Goal: Information Seeking & Learning: Learn about a topic

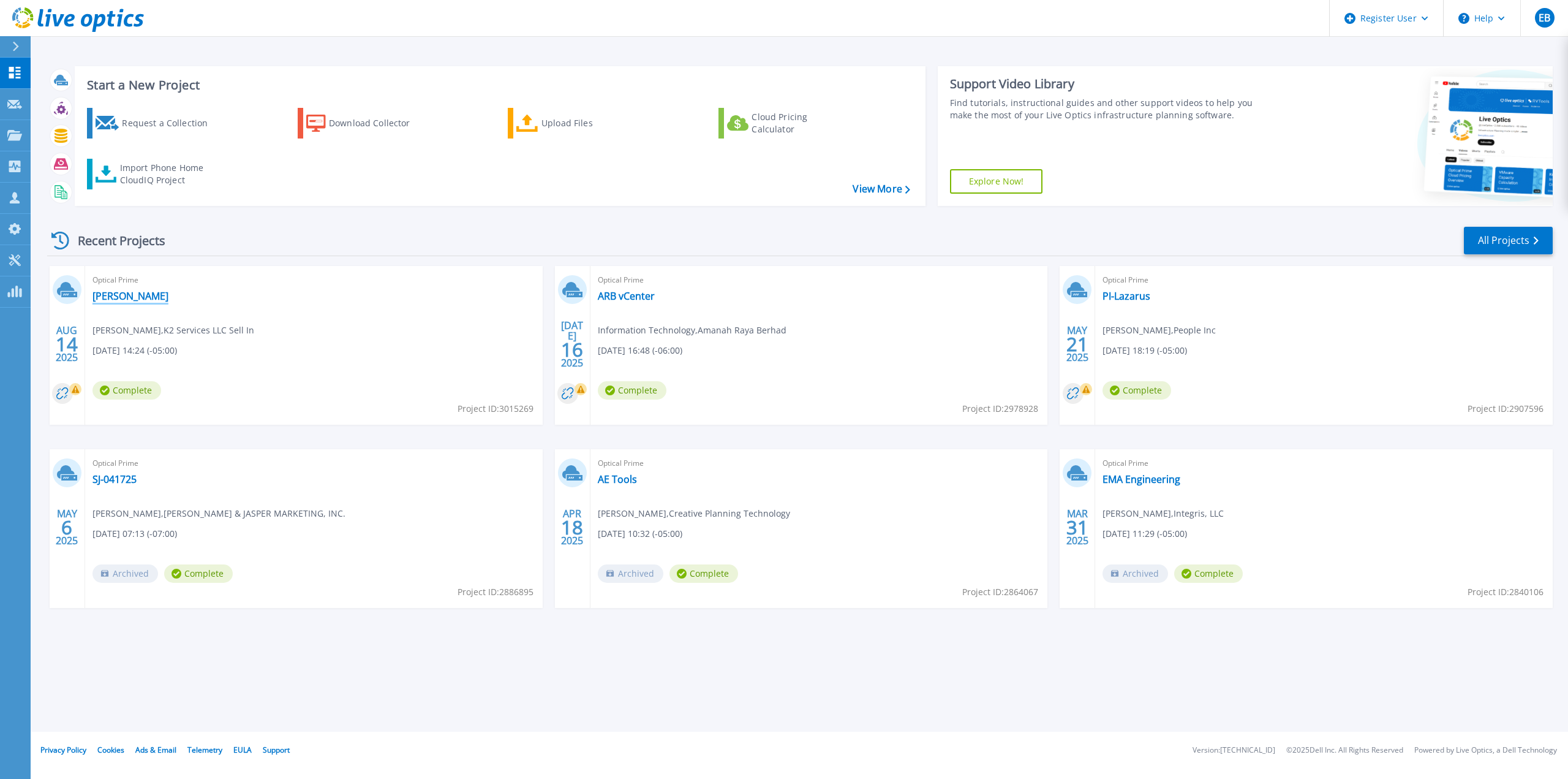
click at [137, 291] on link "[PERSON_NAME]" at bounding box center [130, 296] width 76 height 12
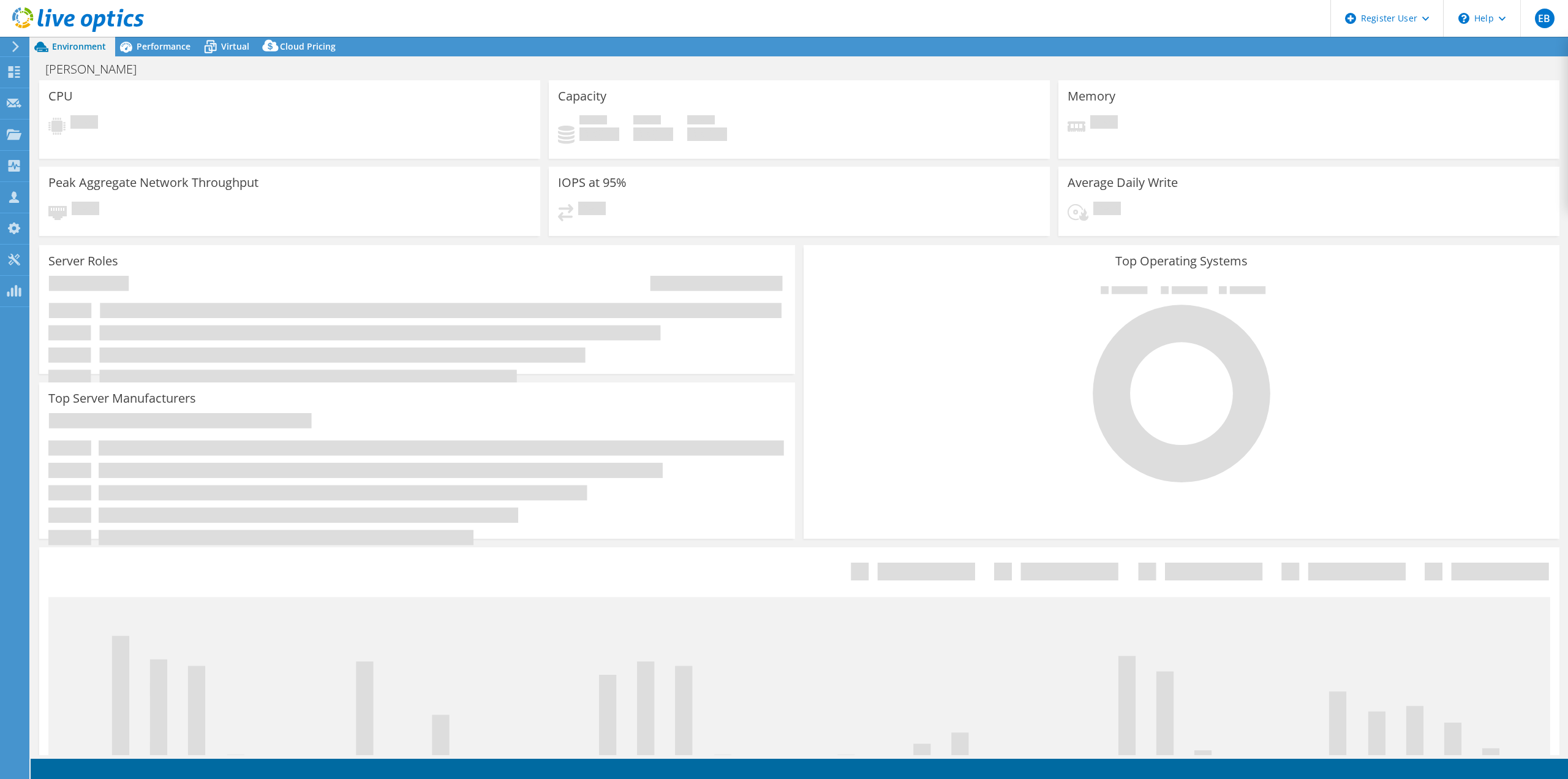
select select "USD"
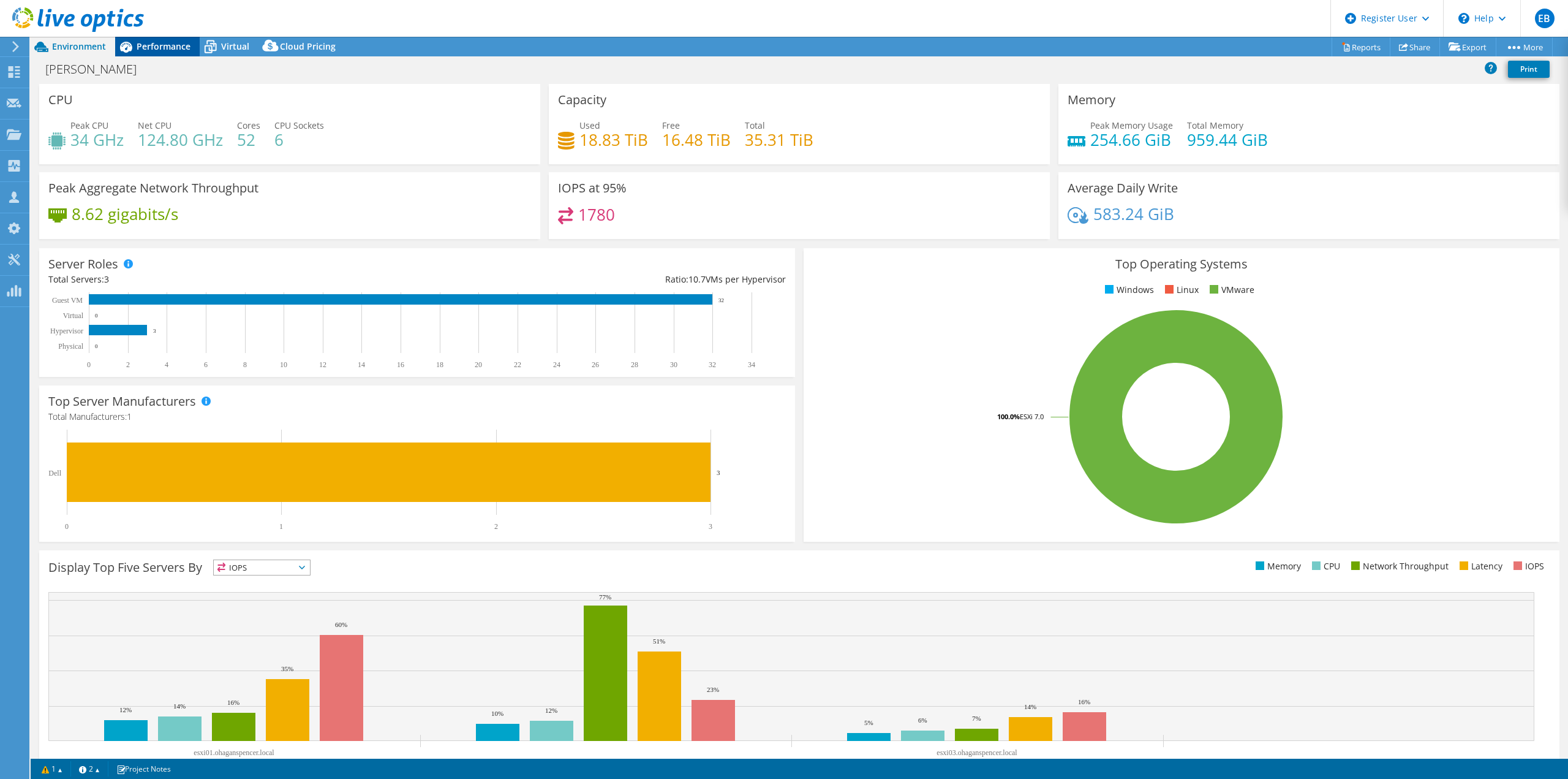
click at [161, 48] on span "Performance" at bounding box center [163, 46] width 54 height 12
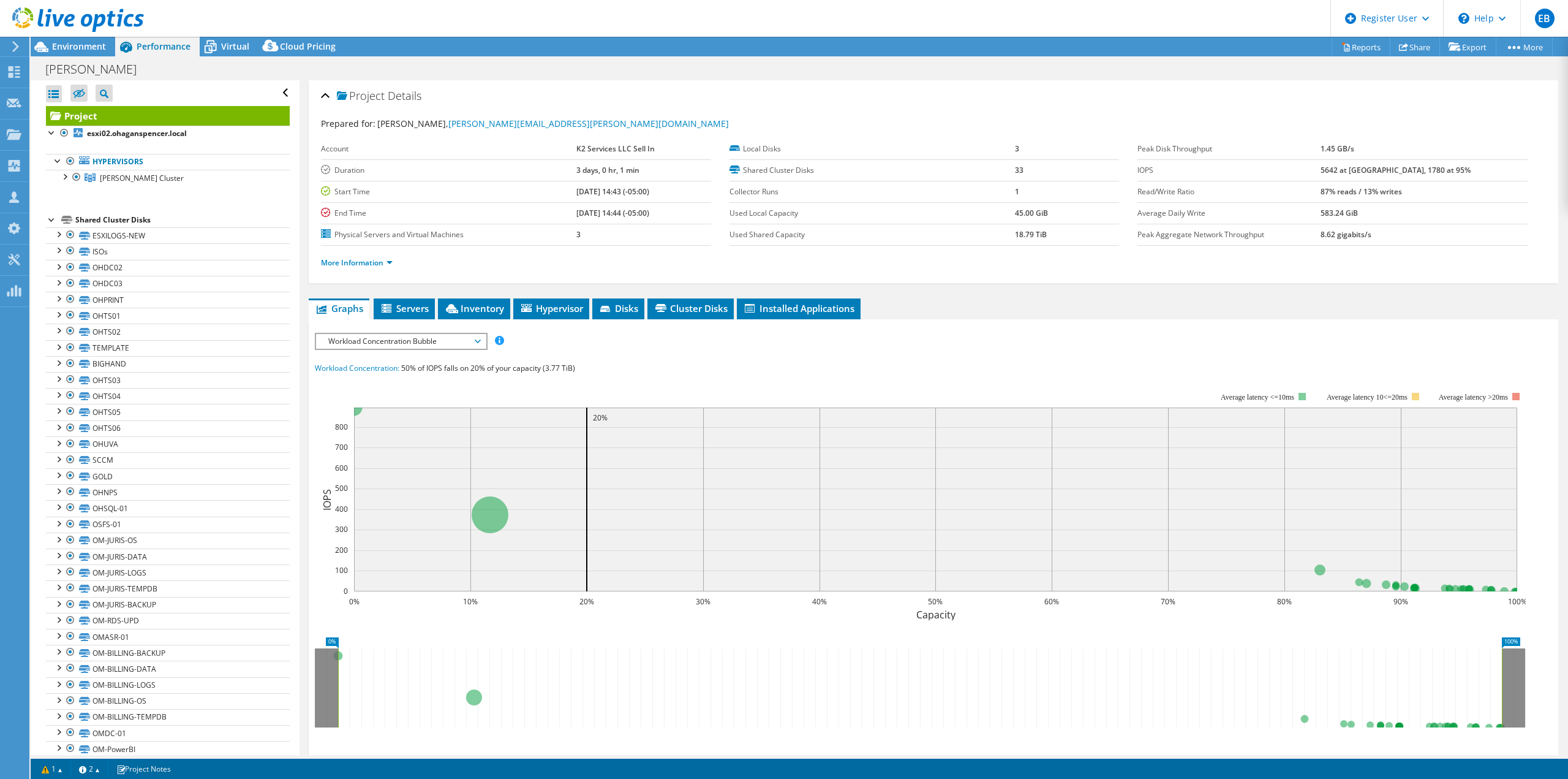
click at [51, 222] on div at bounding box center [51, 218] width 12 height 12
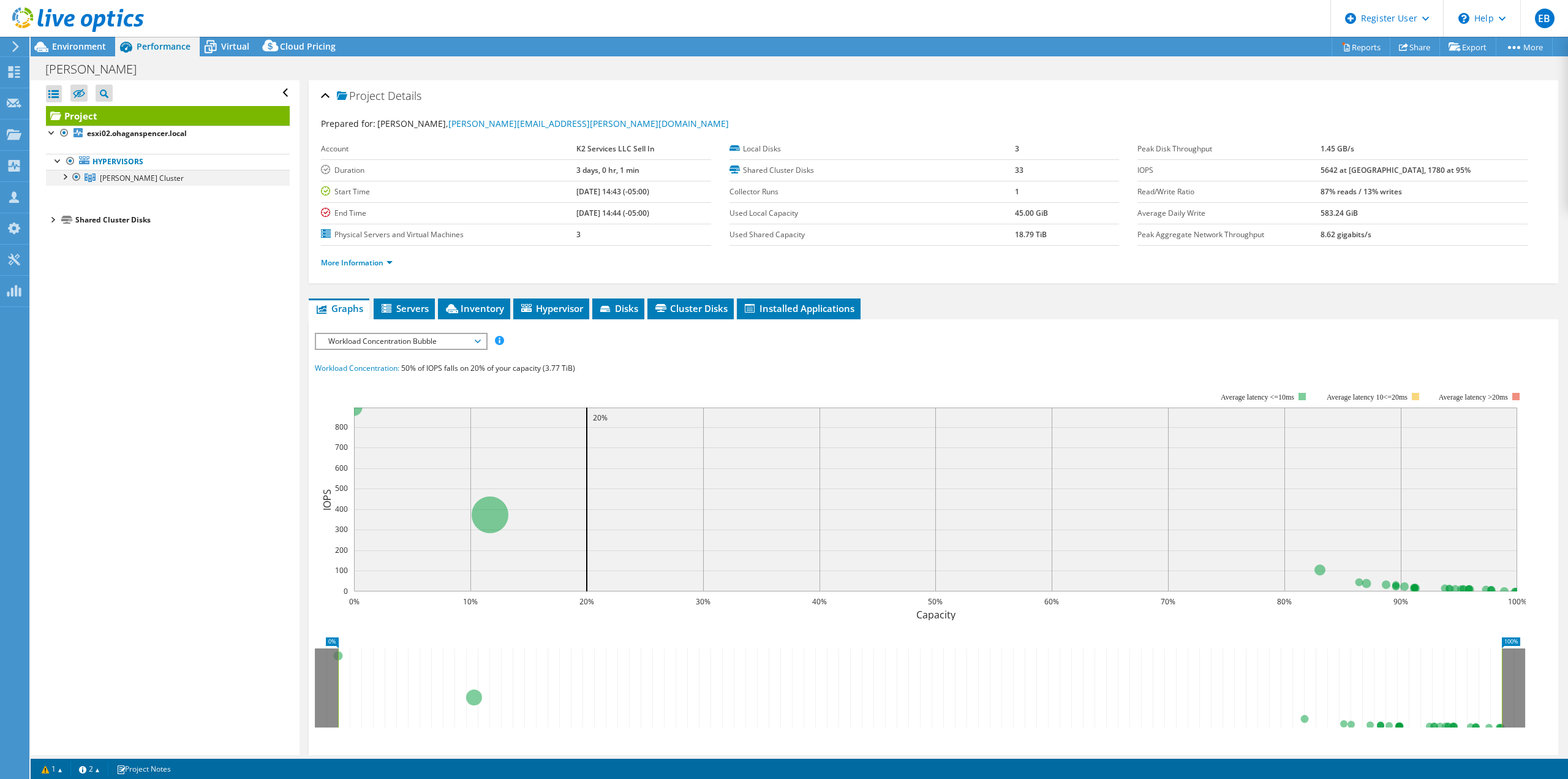
click at [65, 178] on div at bounding box center [64, 175] width 12 height 12
click at [172, 196] on link "esxi02.ohaganspencer.local" at bounding box center [167, 193] width 243 height 16
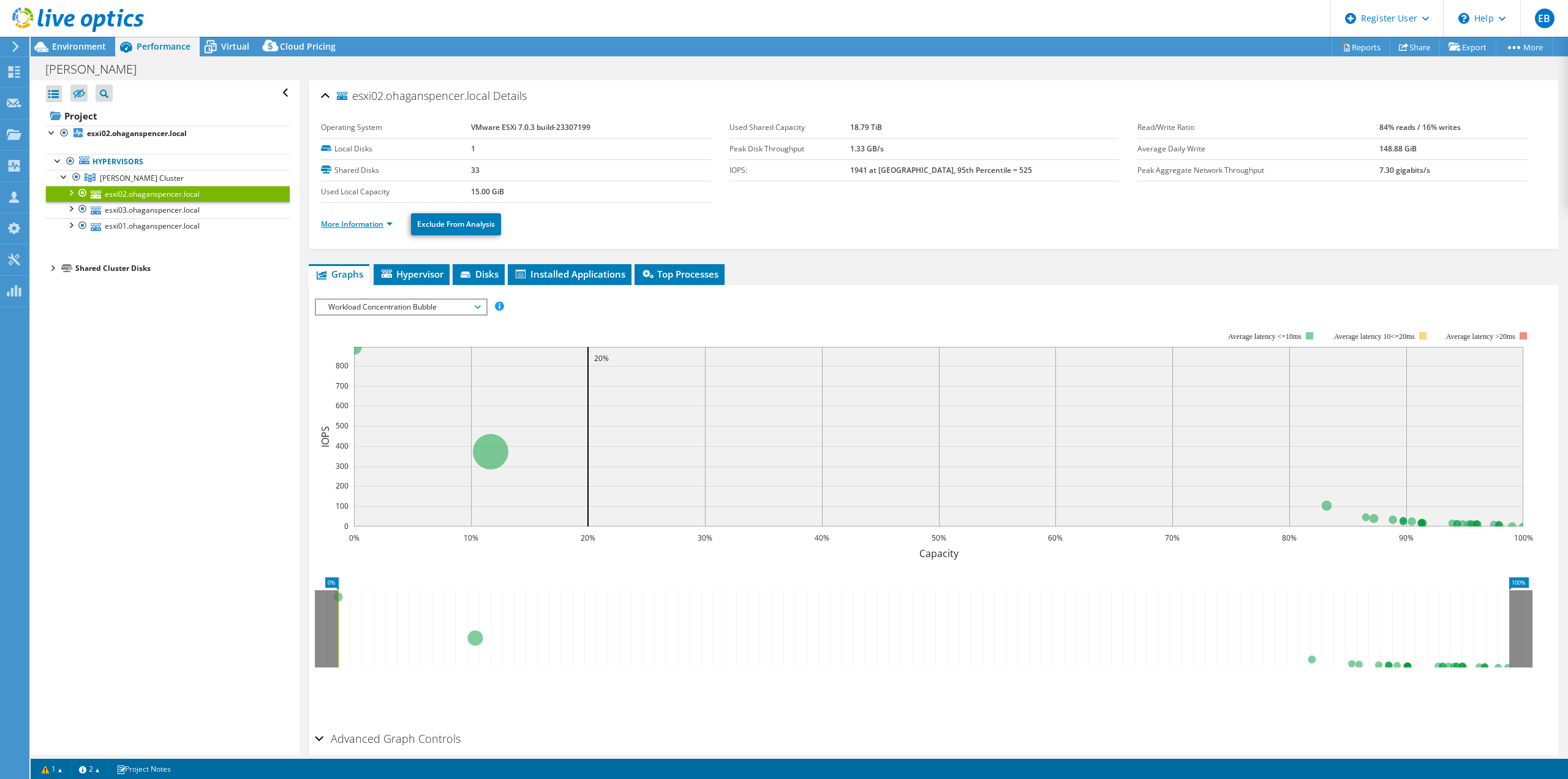
click at [379, 222] on link "More Information" at bounding box center [357, 223] width 71 height 10
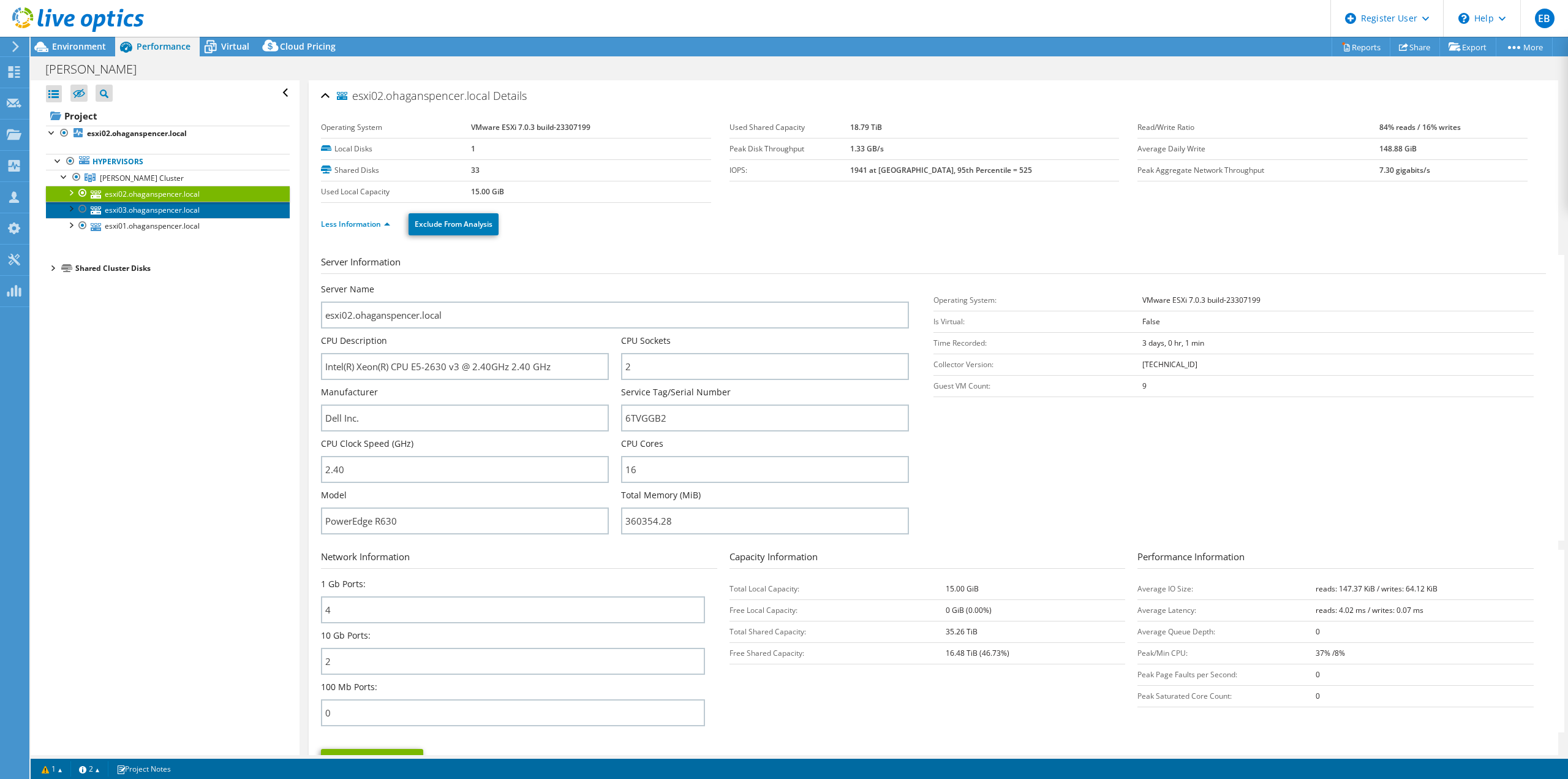
click at [189, 212] on link "esxi03.ohaganspencer.local" at bounding box center [167, 209] width 243 height 16
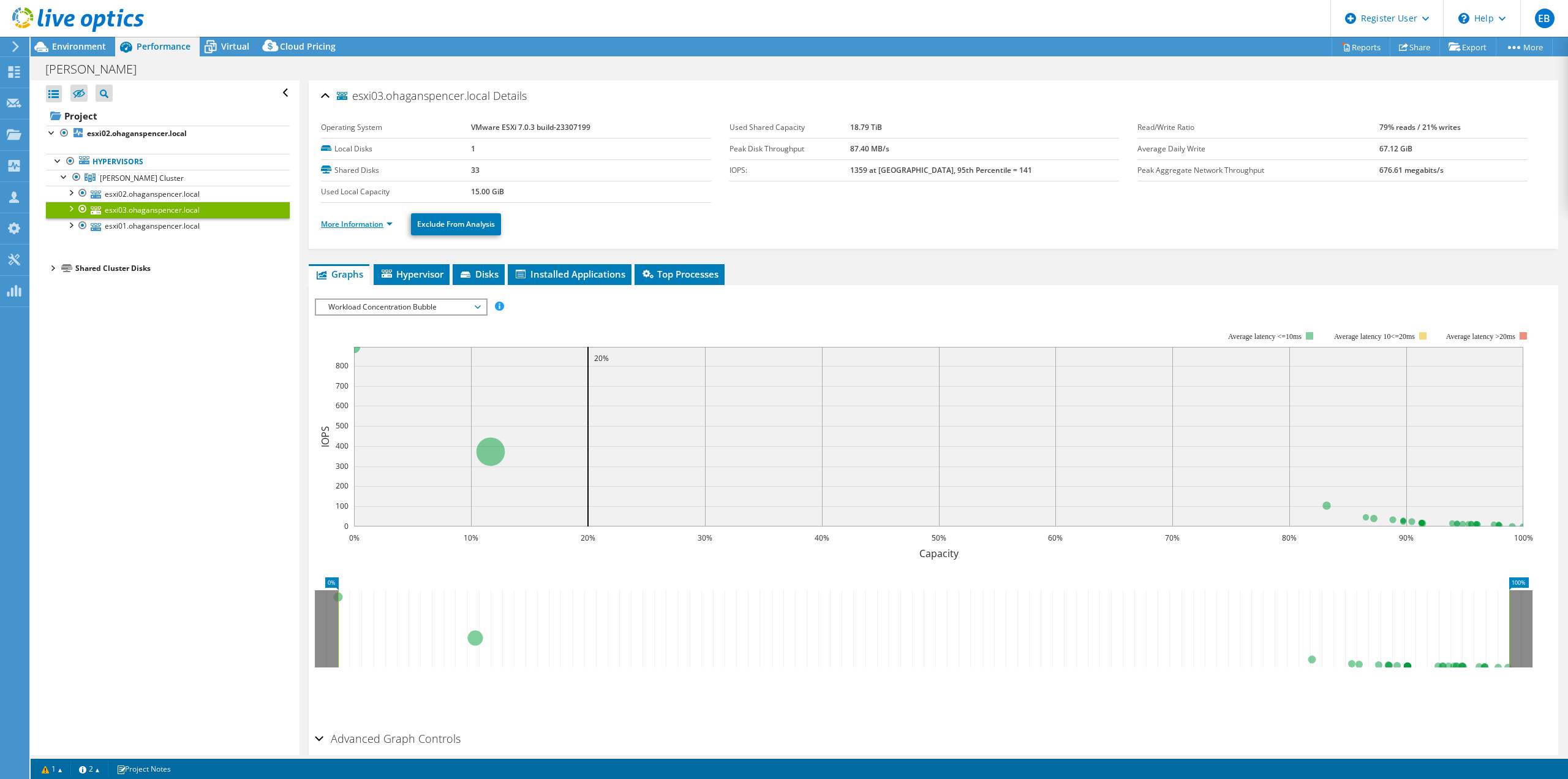
click at [371, 220] on link "More Information" at bounding box center [357, 223] width 71 height 10
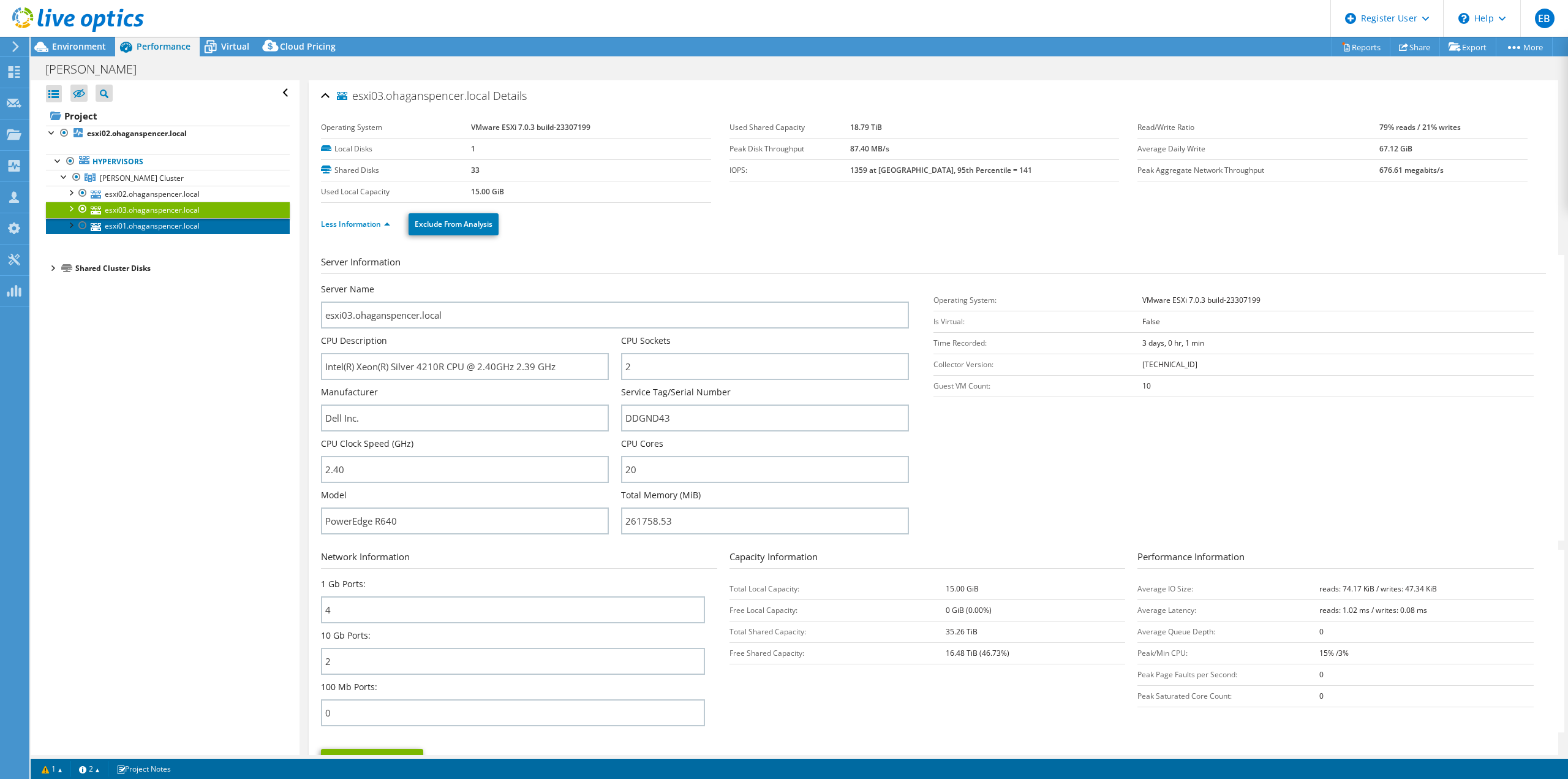
click at [142, 227] on link "esxi01.ohaganspencer.local" at bounding box center [167, 225] width 243 height 16
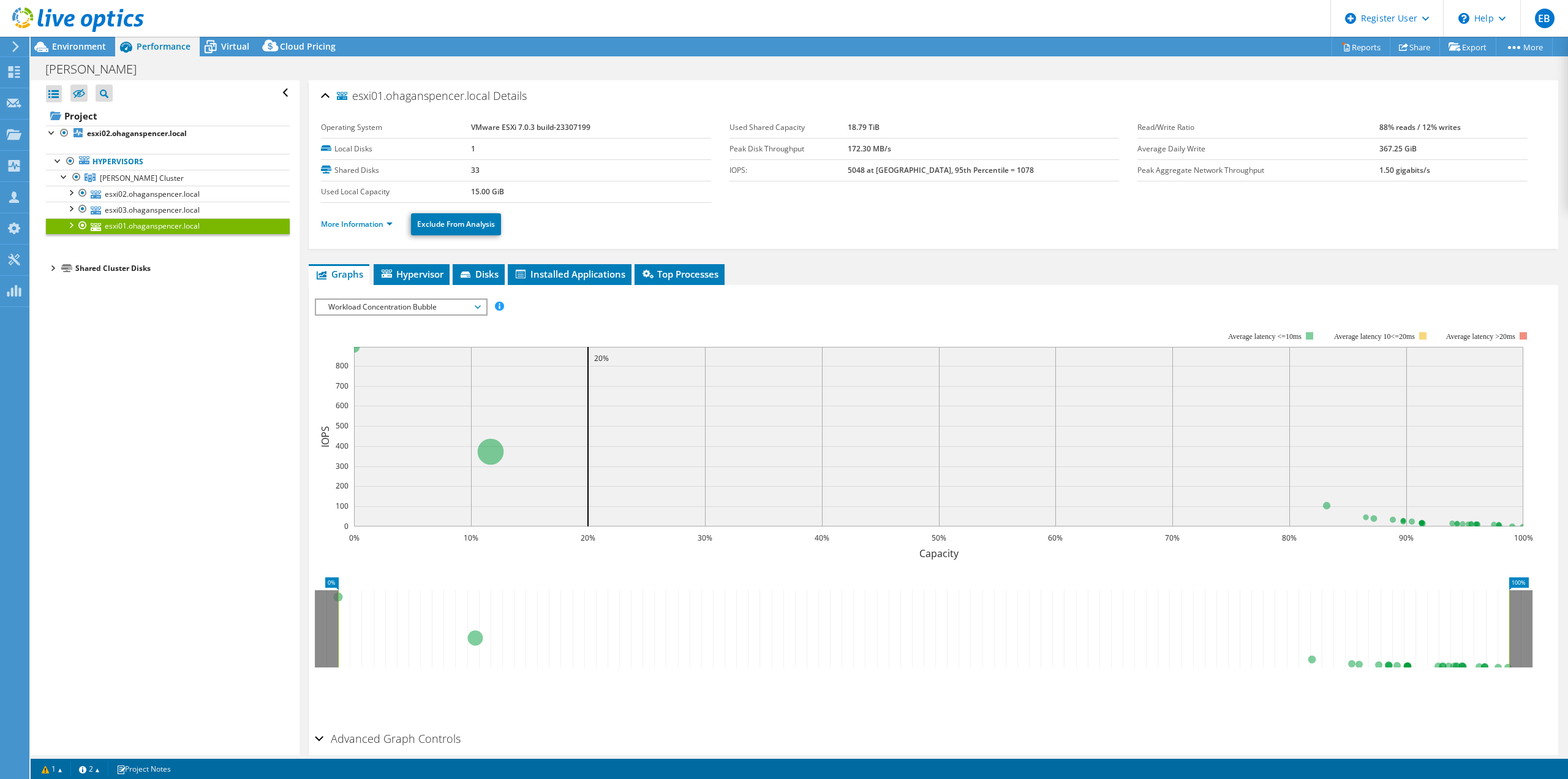
click at [373, 231] on ul "More Information Exclude From Analysis" at bounding box center [933, 222] width 1225 height 25
click at [375, 222] on link "More Information" at bounding box center [357, 223] width 71 height 10
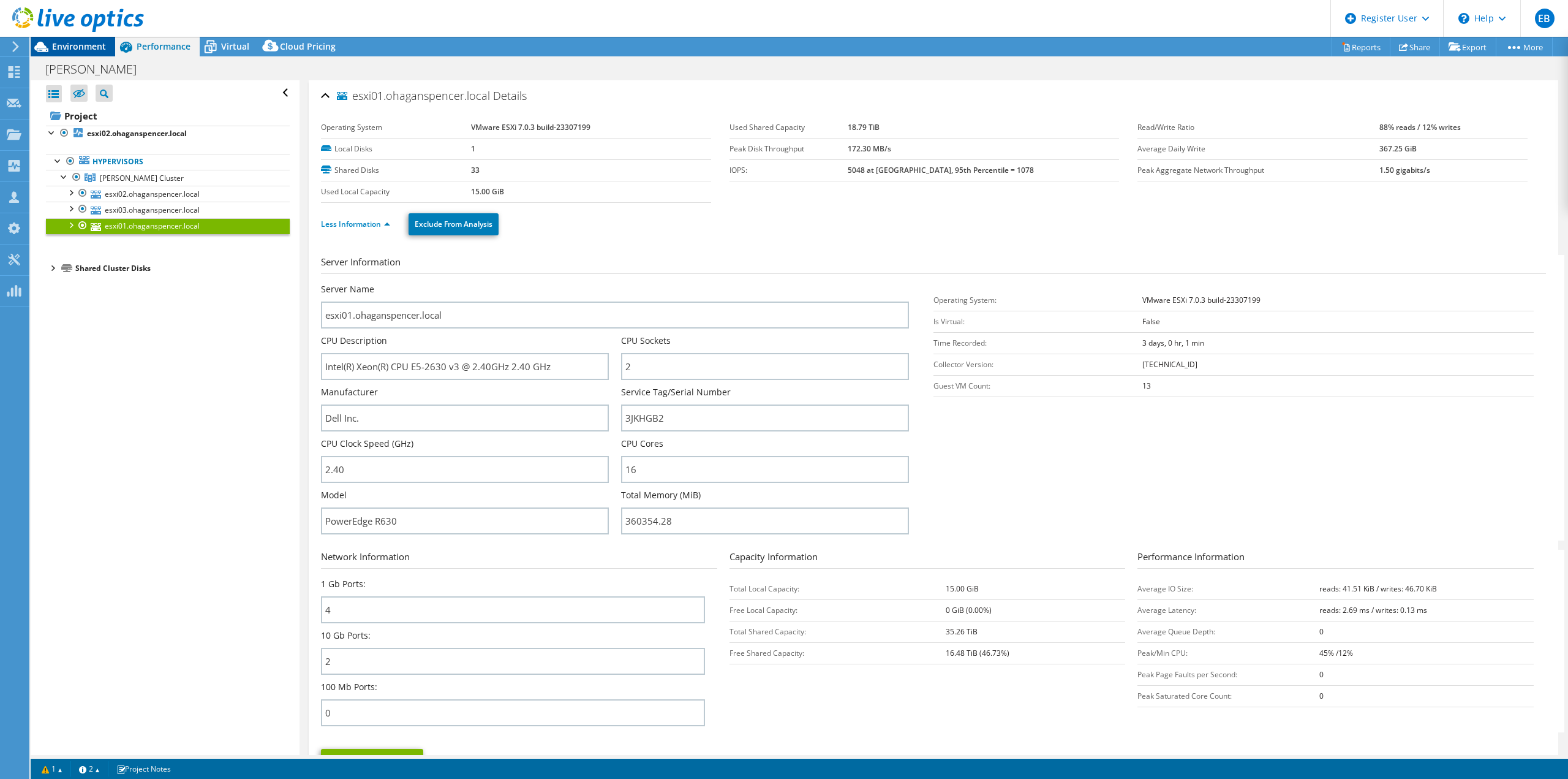
click at [81, 44] on span "Environment" at bounding box center [79, 46] width 54 height 12
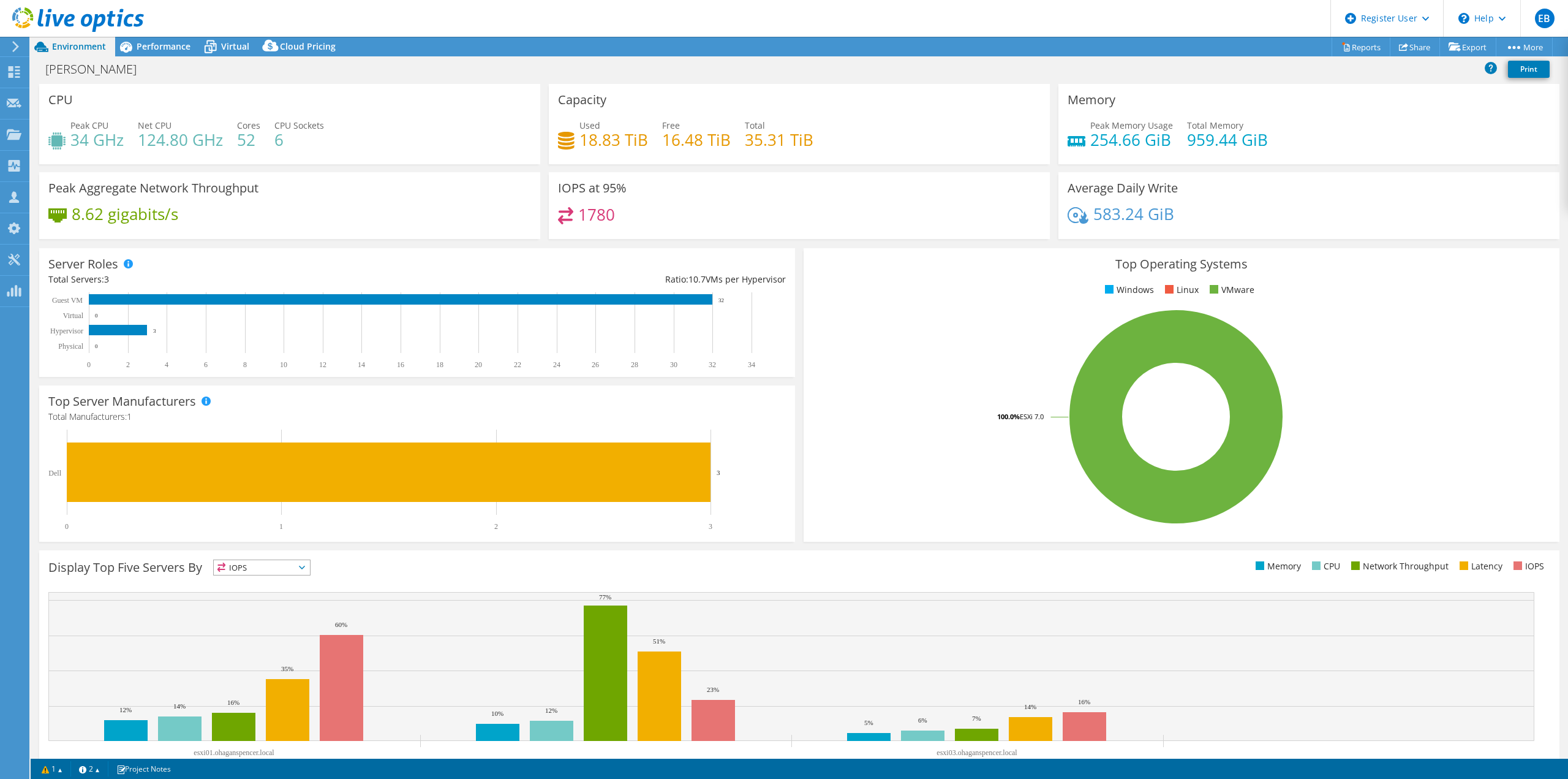
click at [540, 166] on div "CPU Peak CPU 34 GHz Net CPU 124.80 GHz Cores 52 CPU Sockets 6" at bounding box center [289, 128] width 510 height 88
click at [155, 49] on span "Performance" at bounding box center [163, 46] width 54 height 12
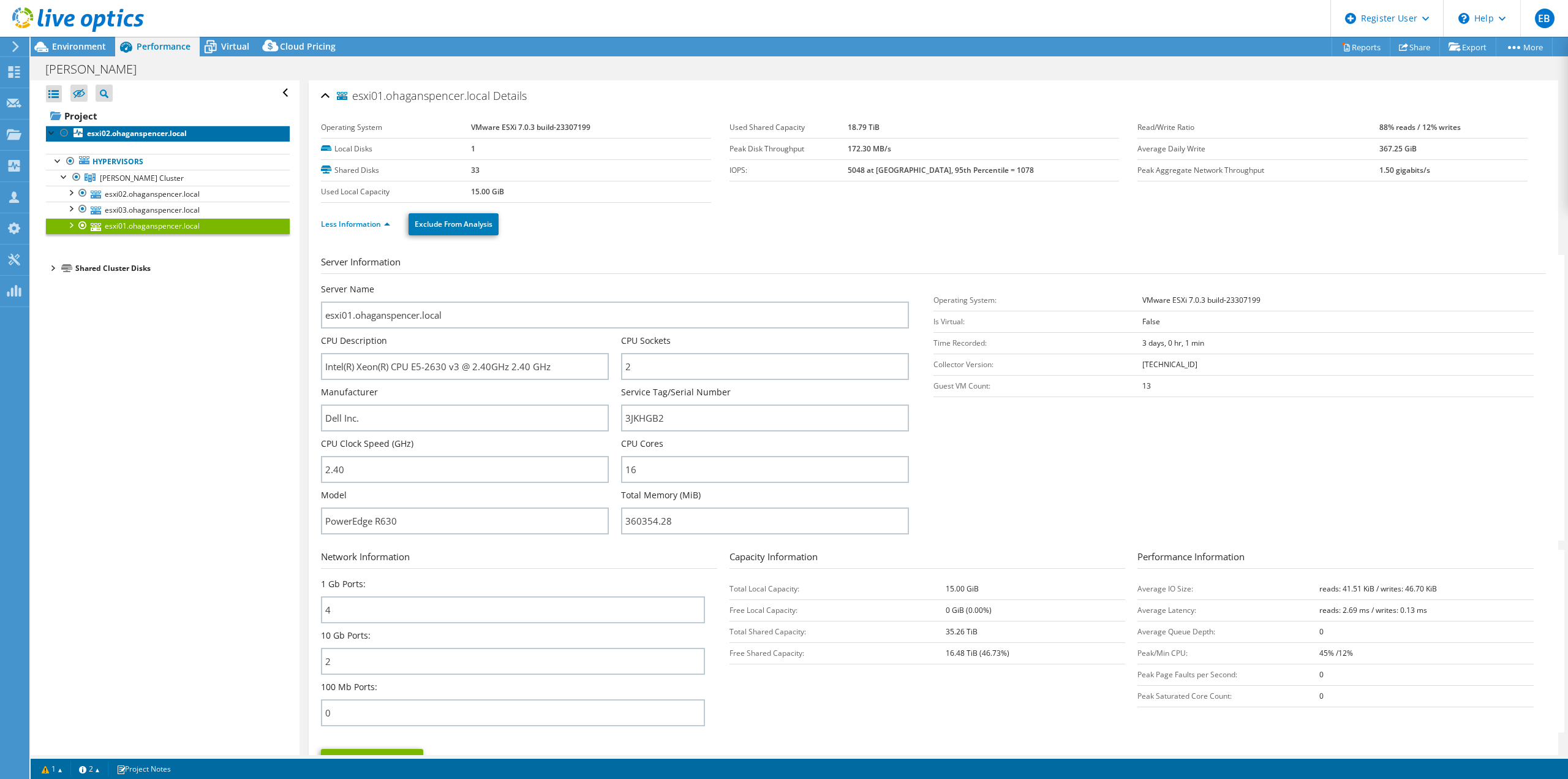
click at [104, 140] on link "esxi02.ohaganspencer.local" at bounding box center [167, 133] width 243 height 16
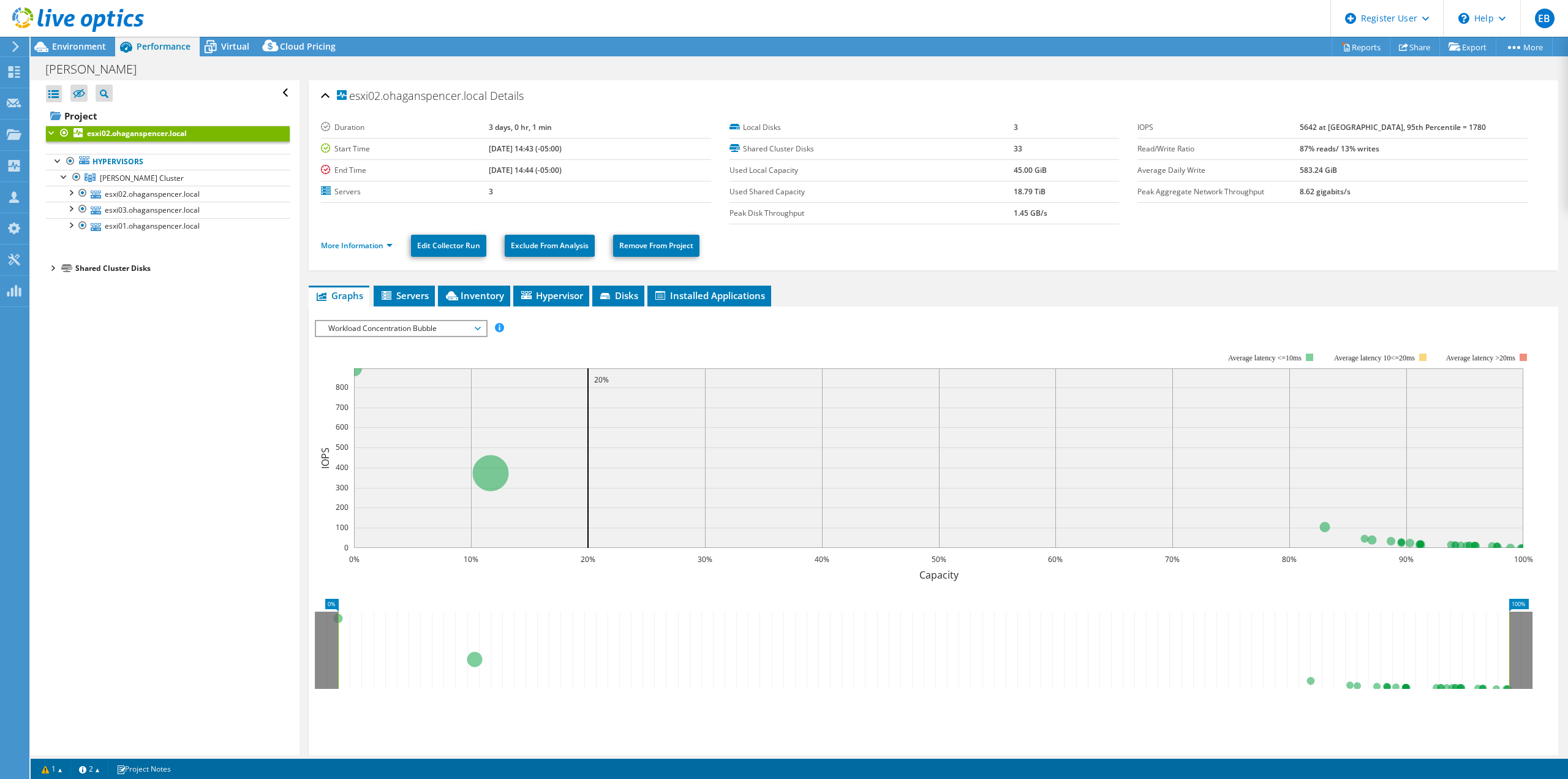
click at [403, 331] on span "Workload Concentration Bubble" at bounding box center [401, 329] width 157 height 15
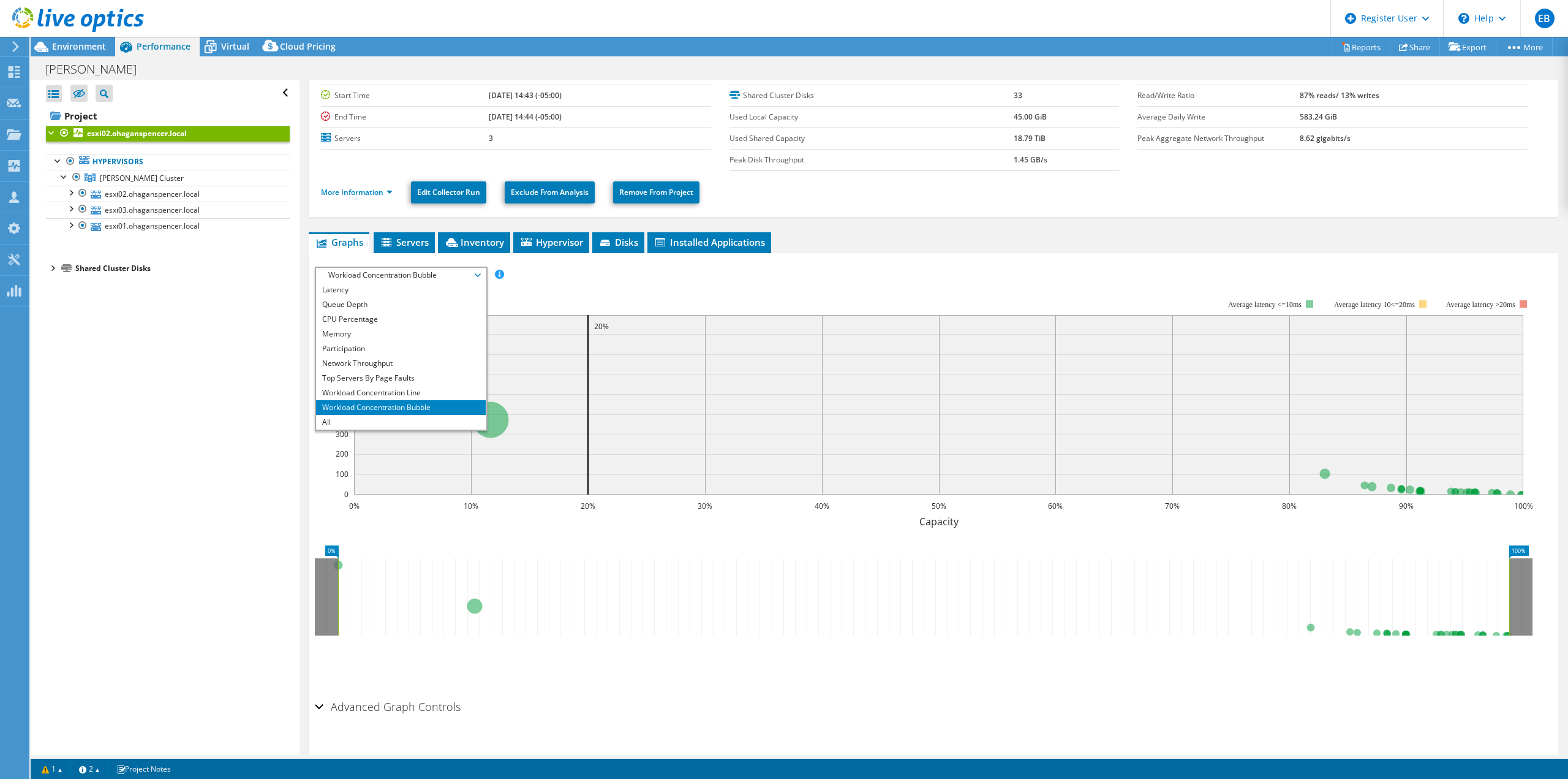
scroll to position [77, 0]
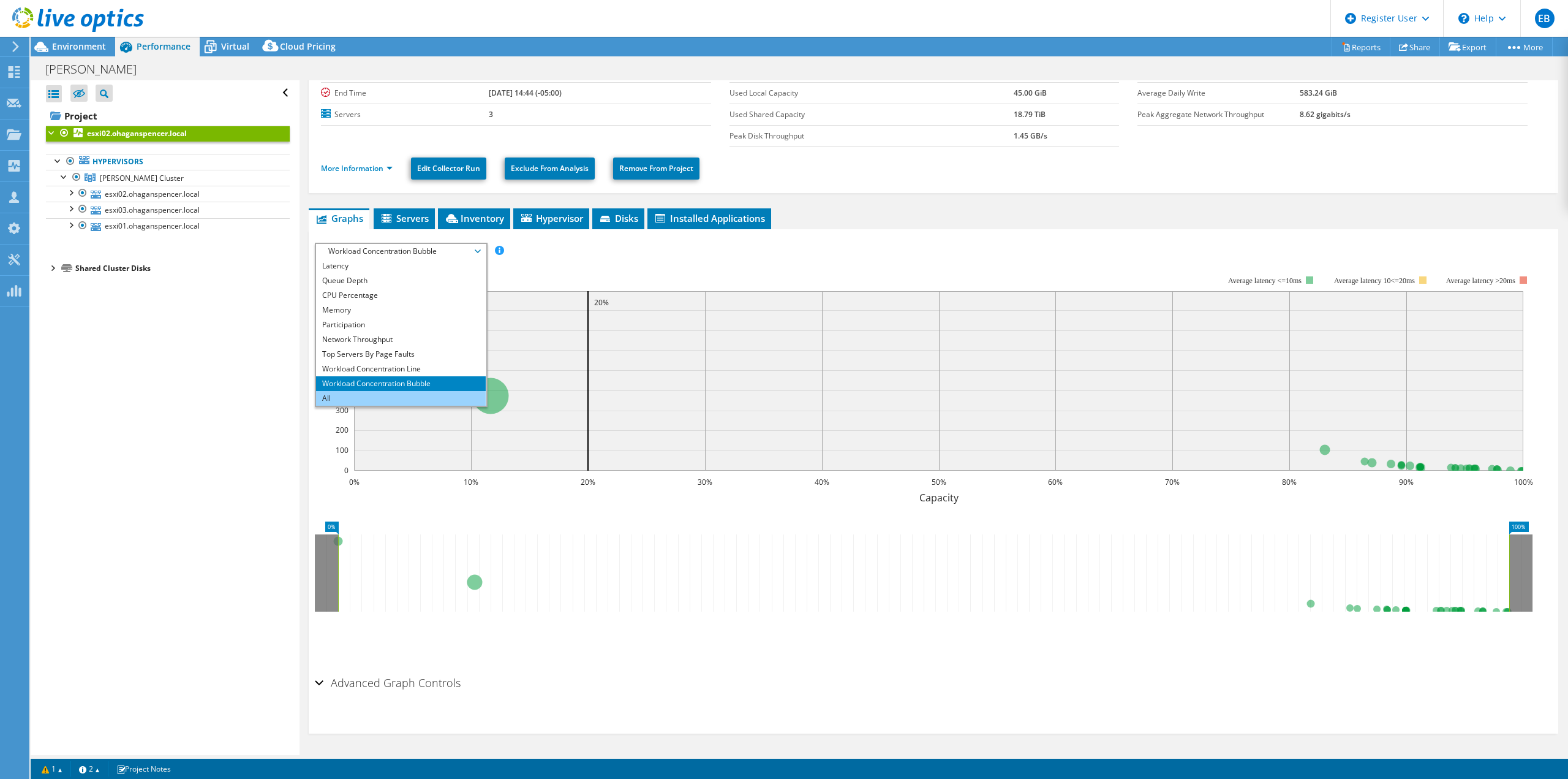
click at [338, 401] on li "All" at bounding box center [401, 398] width 169 height 15
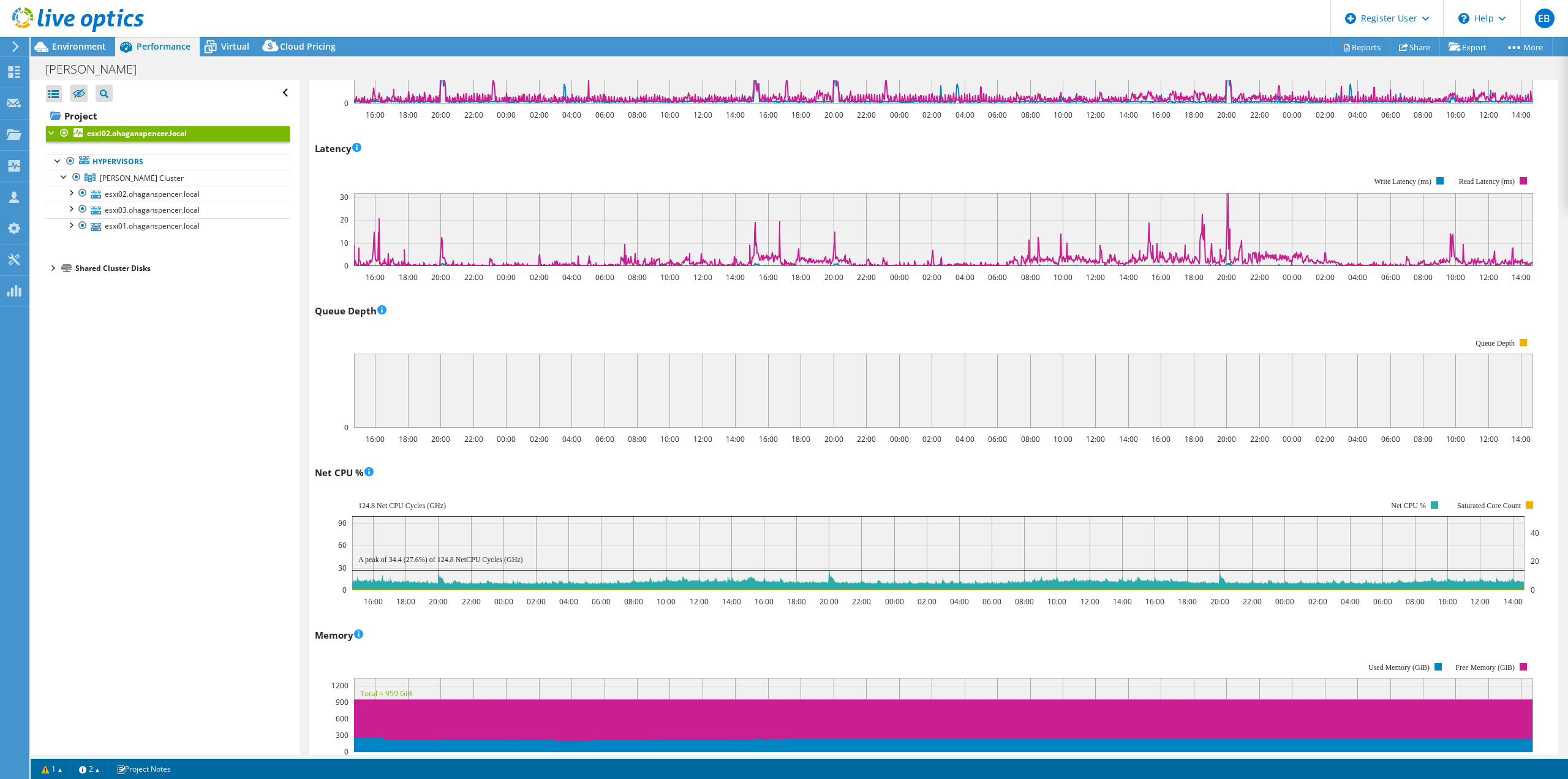
scroll to position [736, 0]
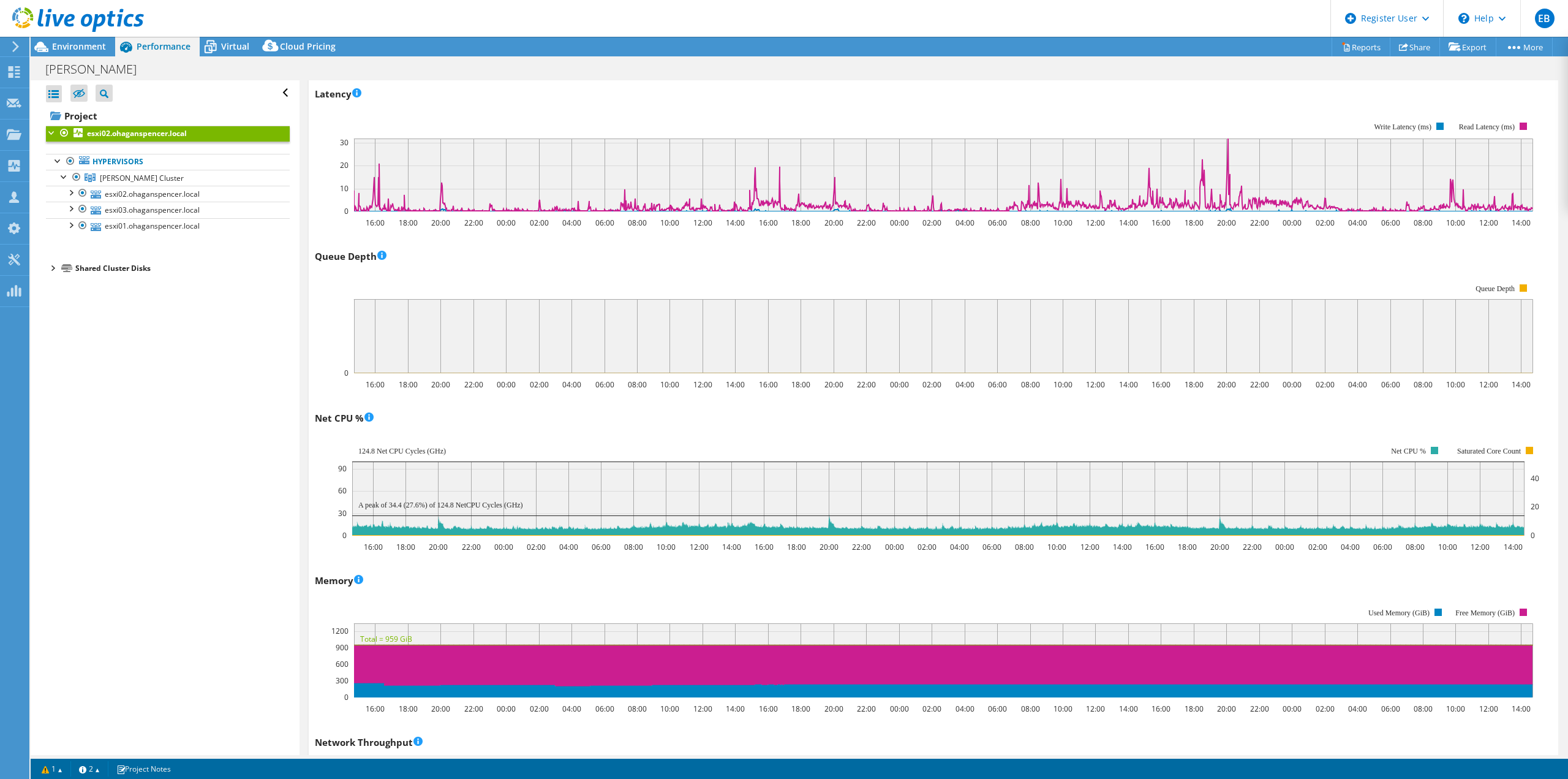
click at [89, 40] on div at bounding box center [71, 20] width 144 height 41
click at [84, 49] on span "Environment" at bounding box center [79, 46] width 54 height 12
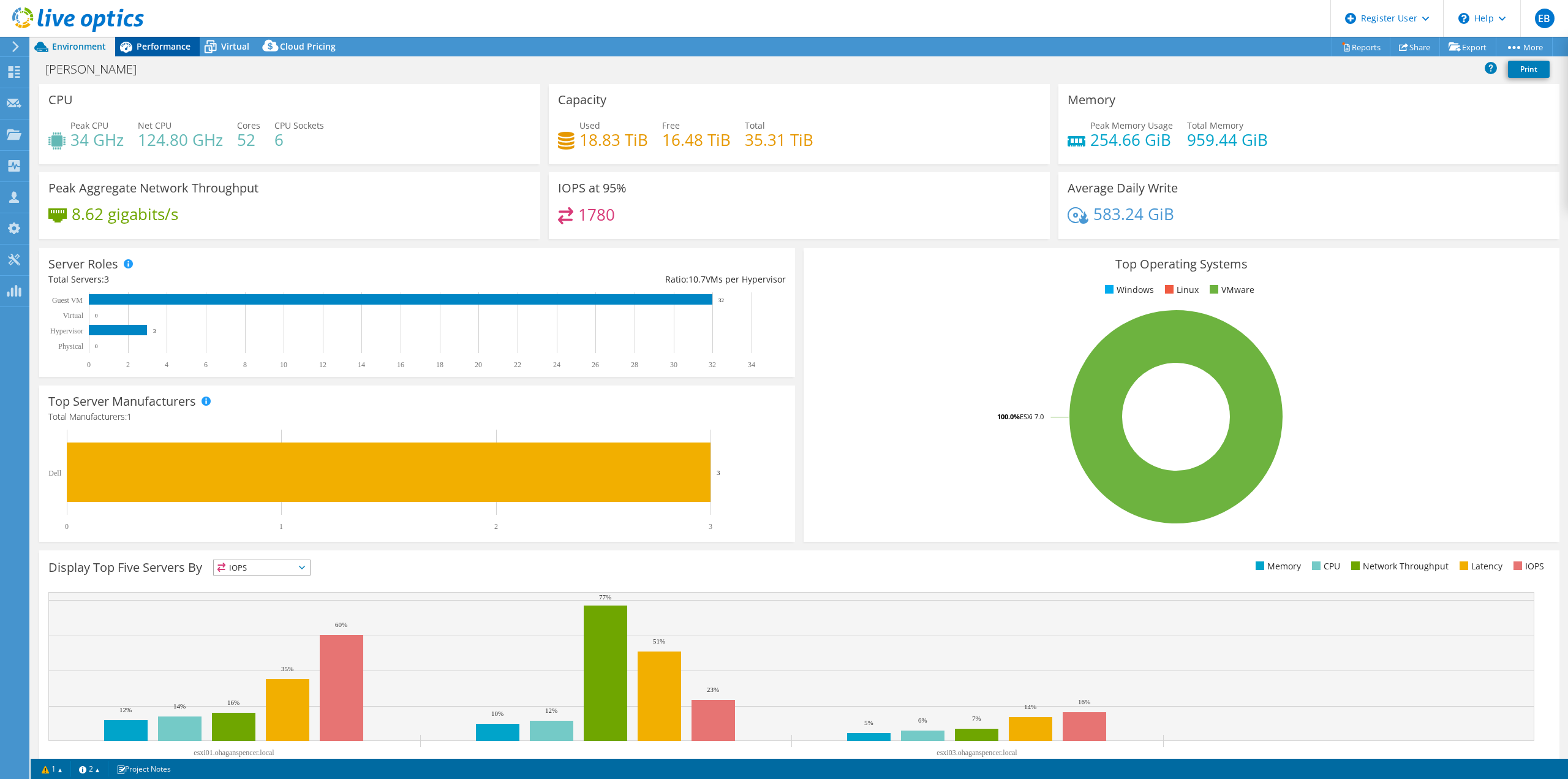
click at [161, 51] on span "Performance" at bounding box center [163, 46] width 54 height 12
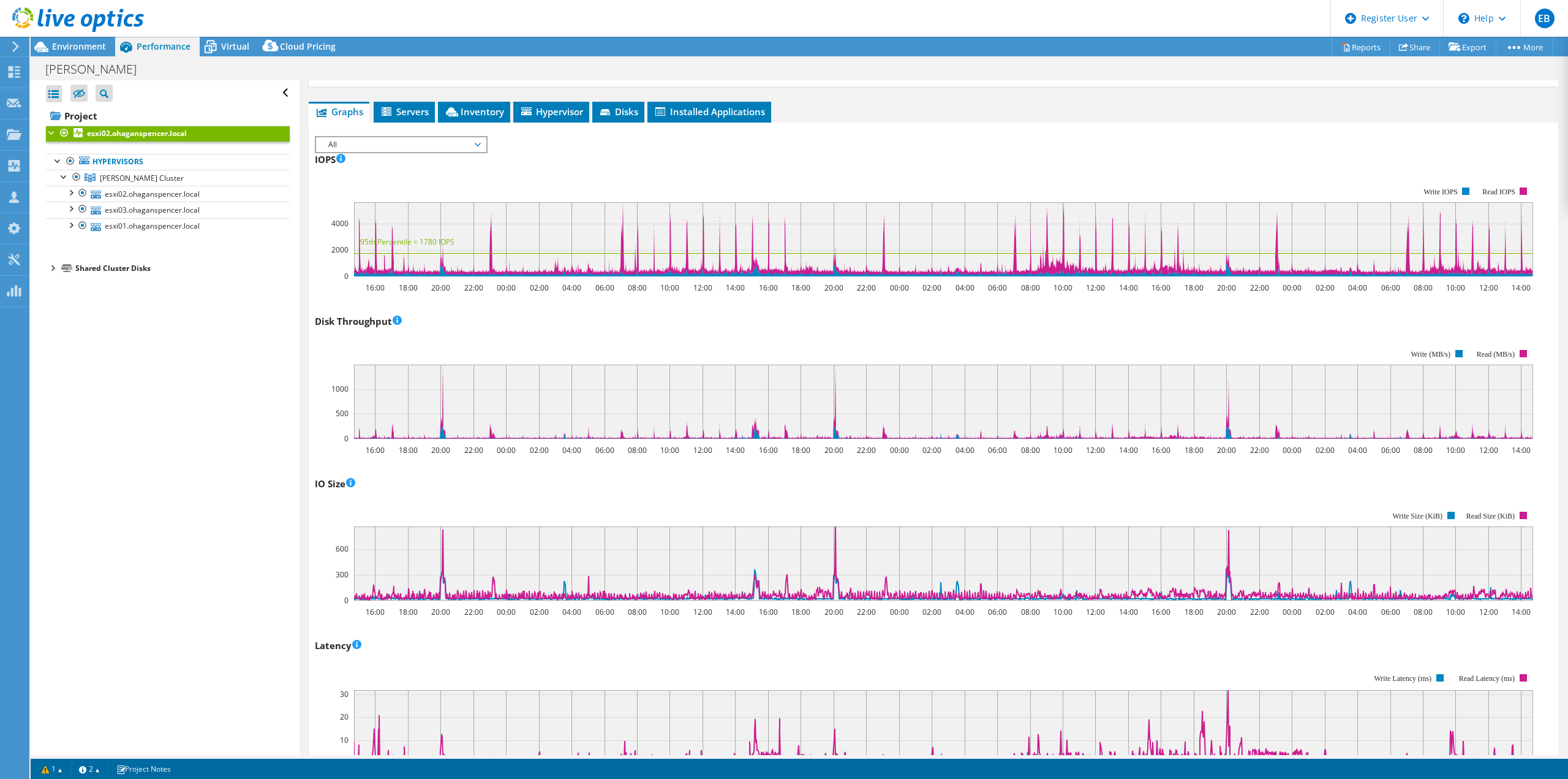
scroll to position [0, 0]
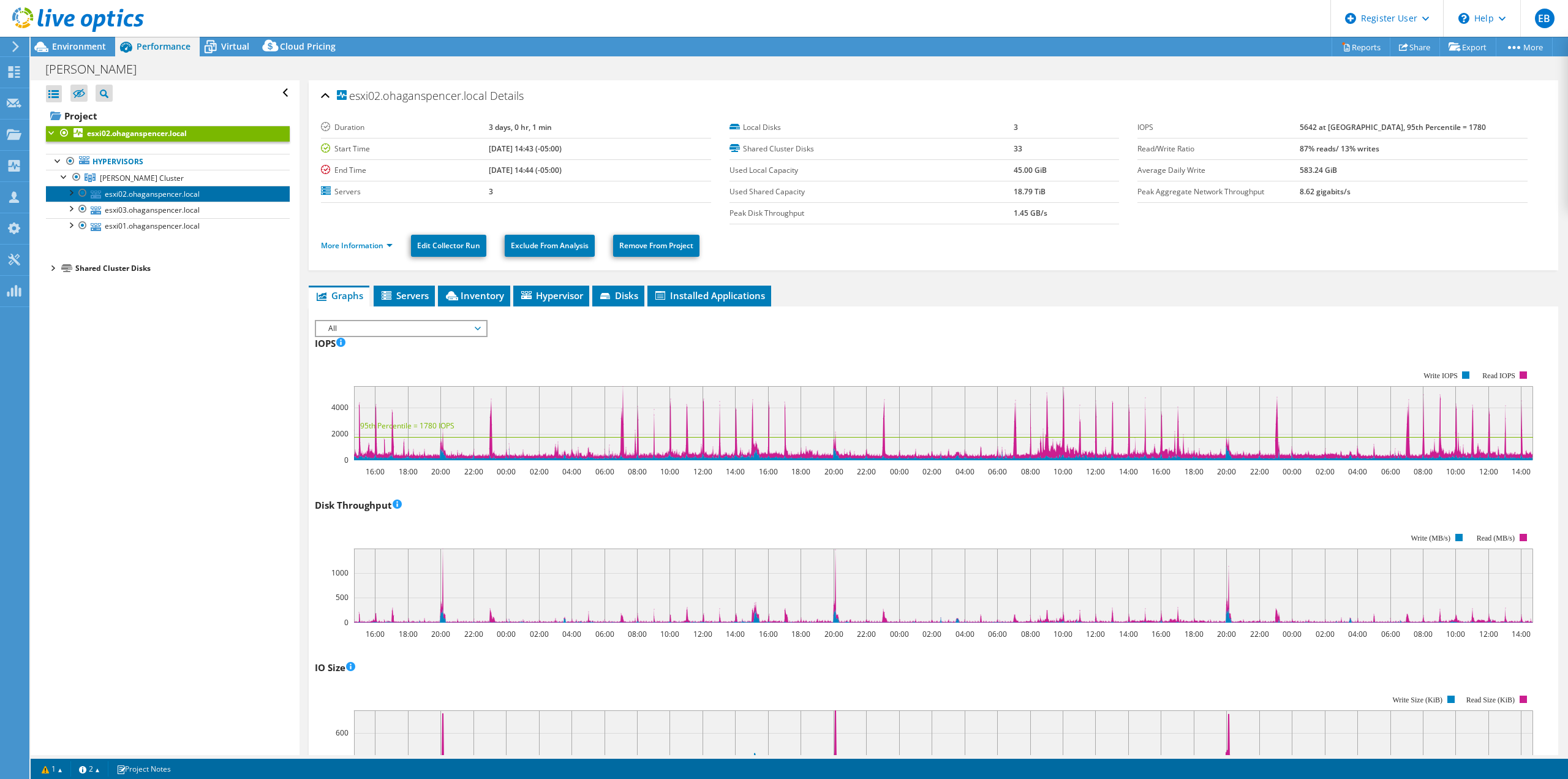
click at [156, 194] on link "esxi02.ohaganspencer.local" at bounding box center [167, 193] width 243 height 16
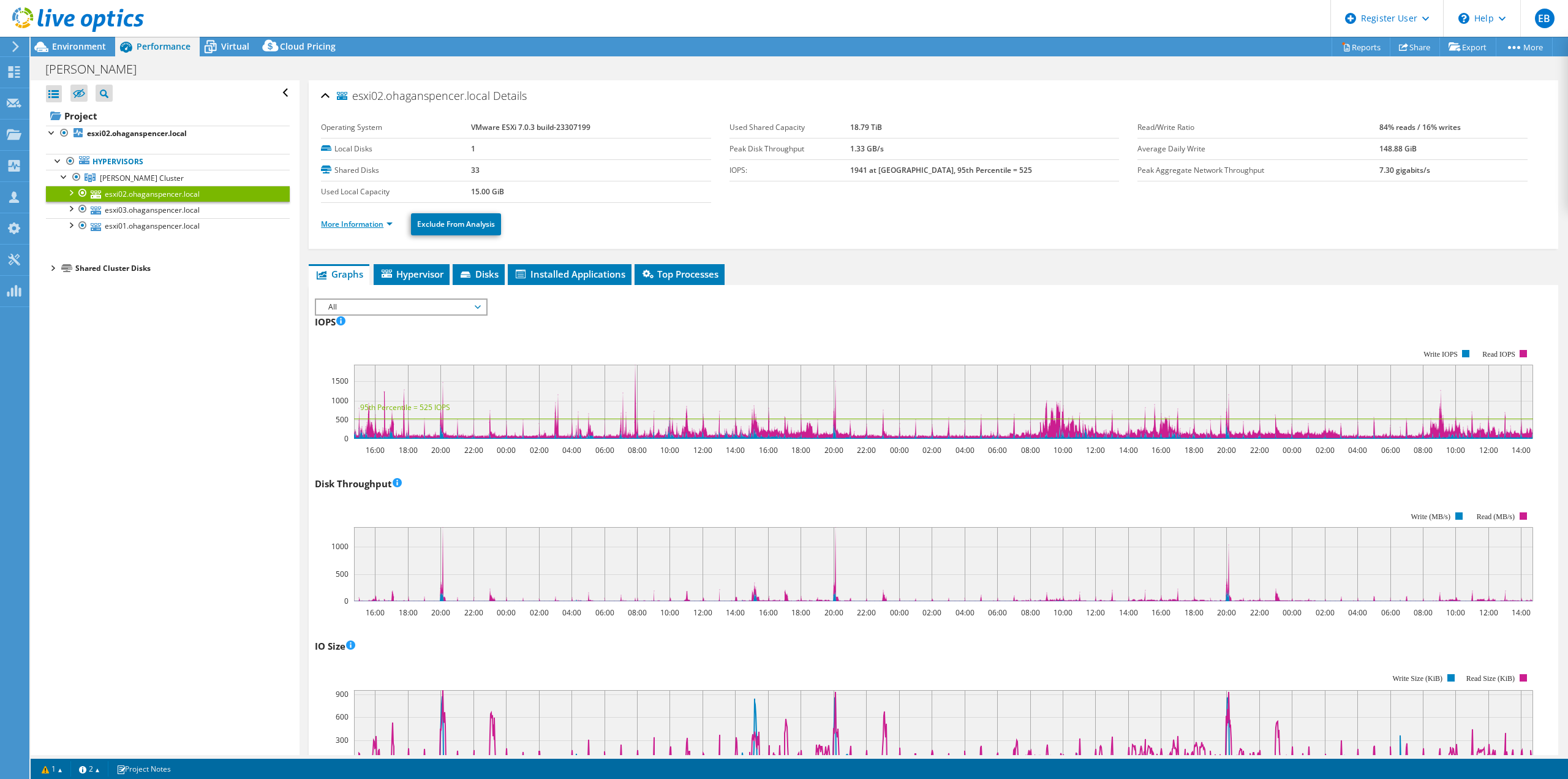
click at [358, 222] on link "More Information" at bounding box center [357, 223] width 71 height 10
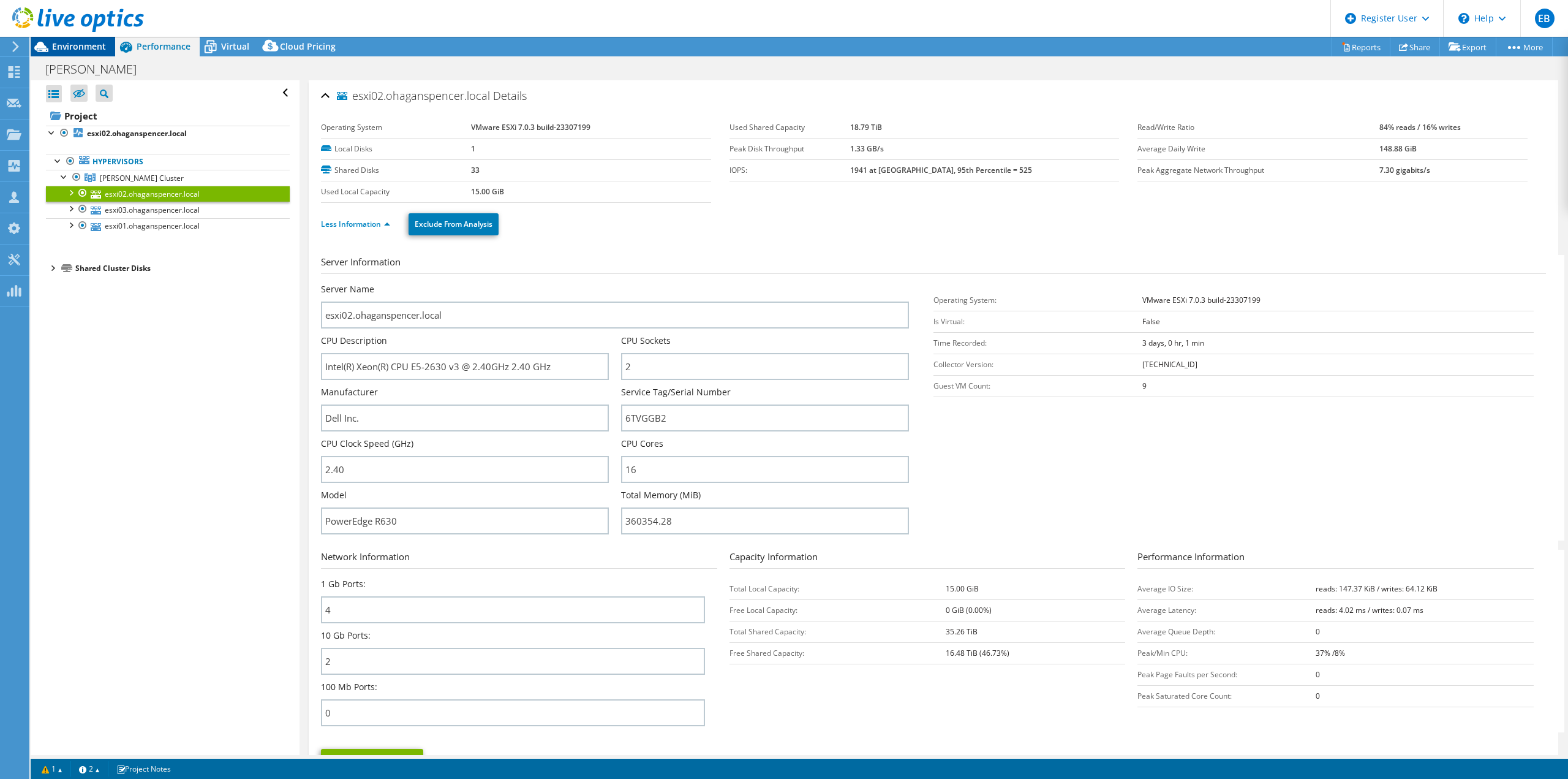
click at [93, 44] on span "Environment" at bounding box center [79, 46] width 54 height 12
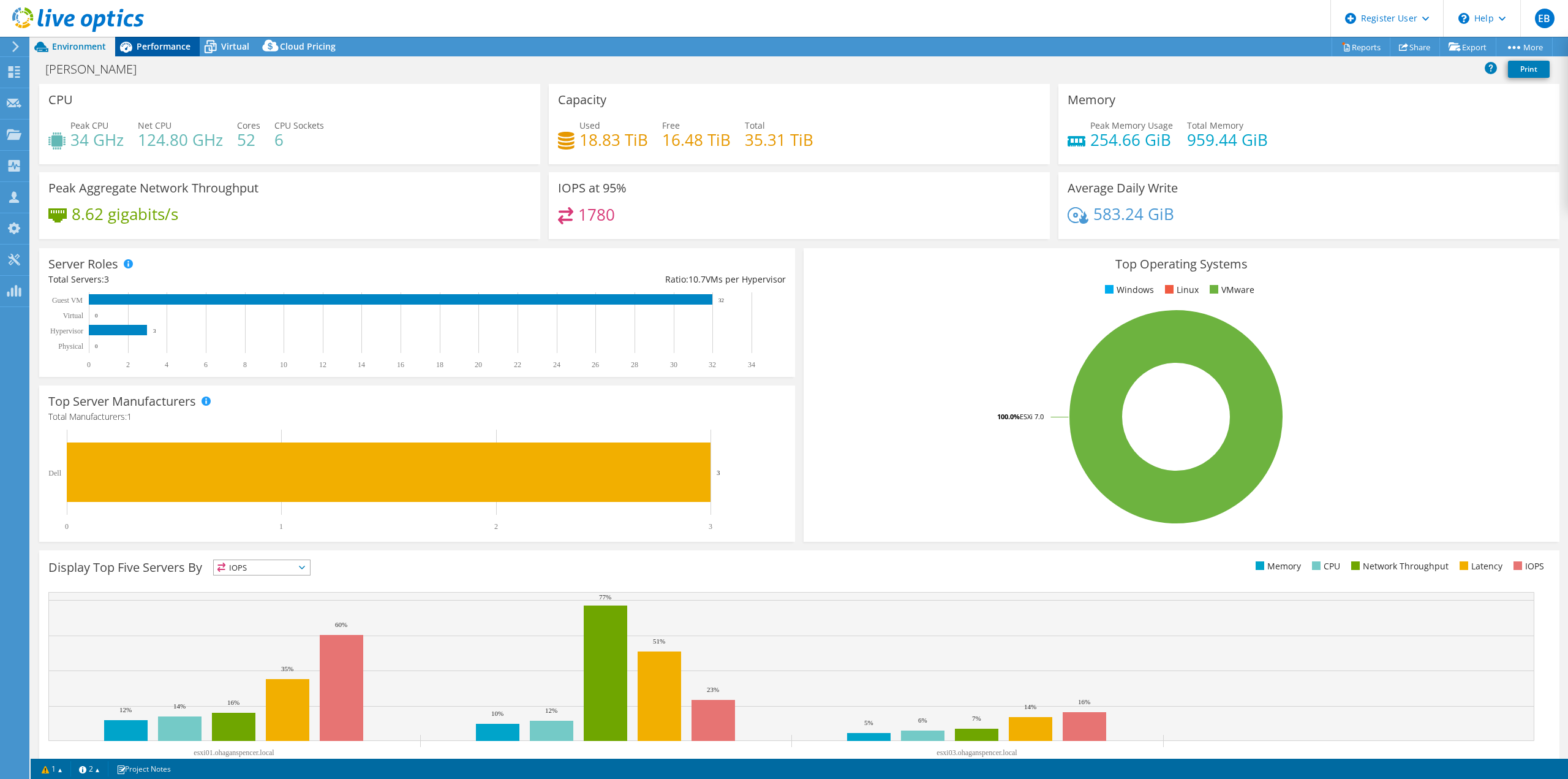
click at [156, 48] on span "Performance" at bounding box center [163, 46] width 54 height 12
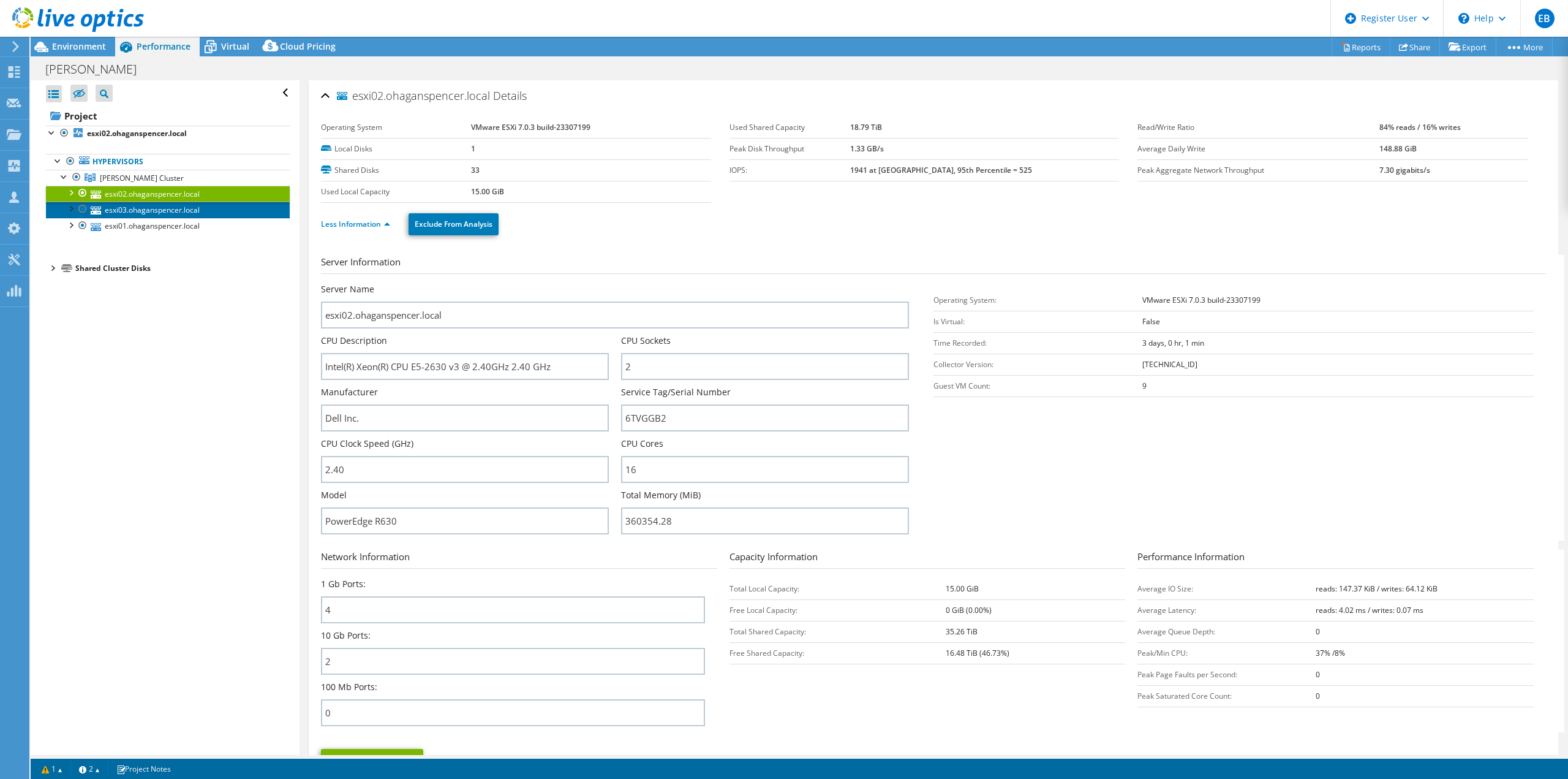
click at [160, 212] on link "esxi03.ohaganspencer.local" at bounding box center [167, 209] width 243 height 16
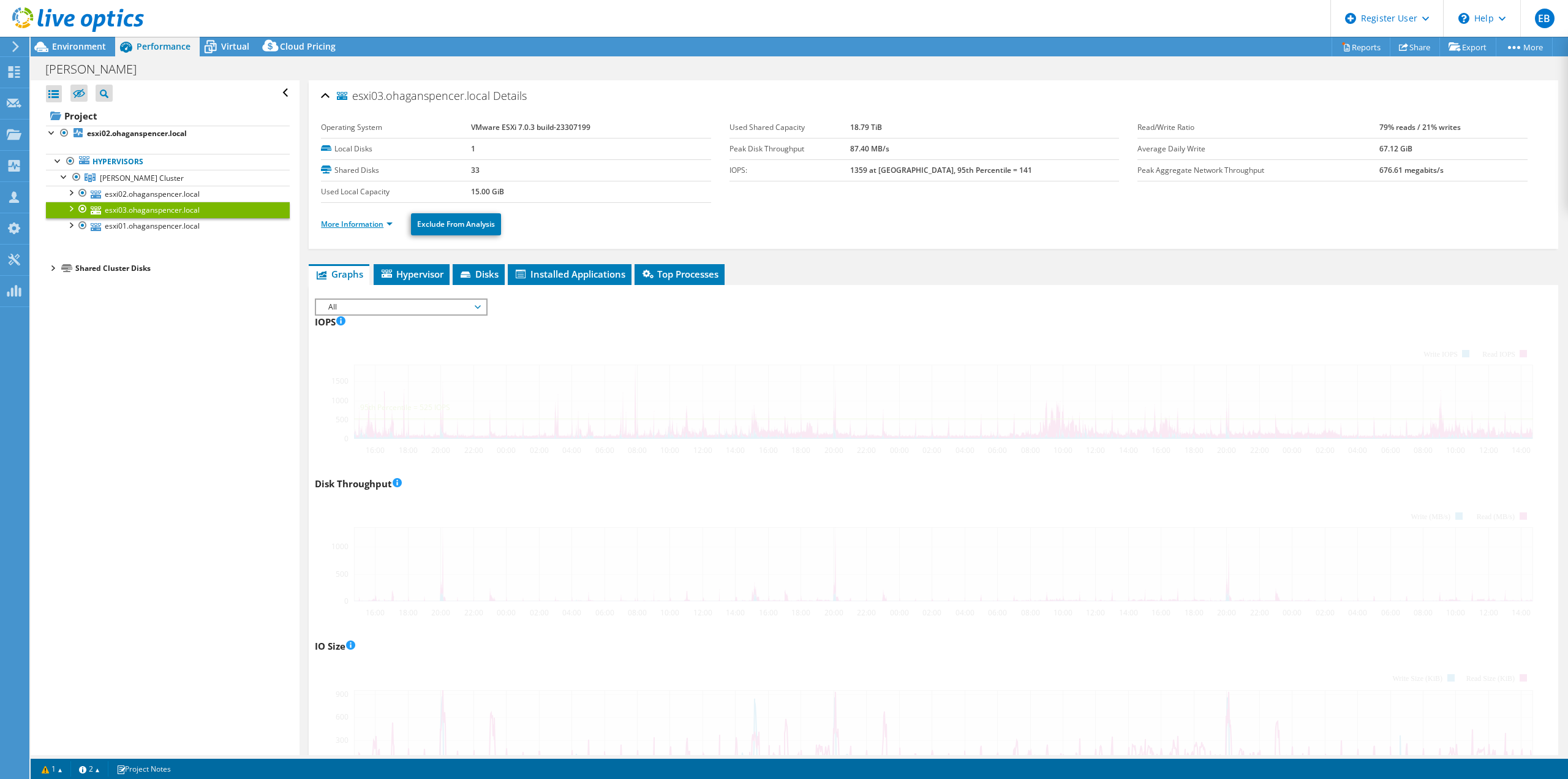
click at [355, 222] on link "More Information" at bounding box center [357, 223] width 71 height 10
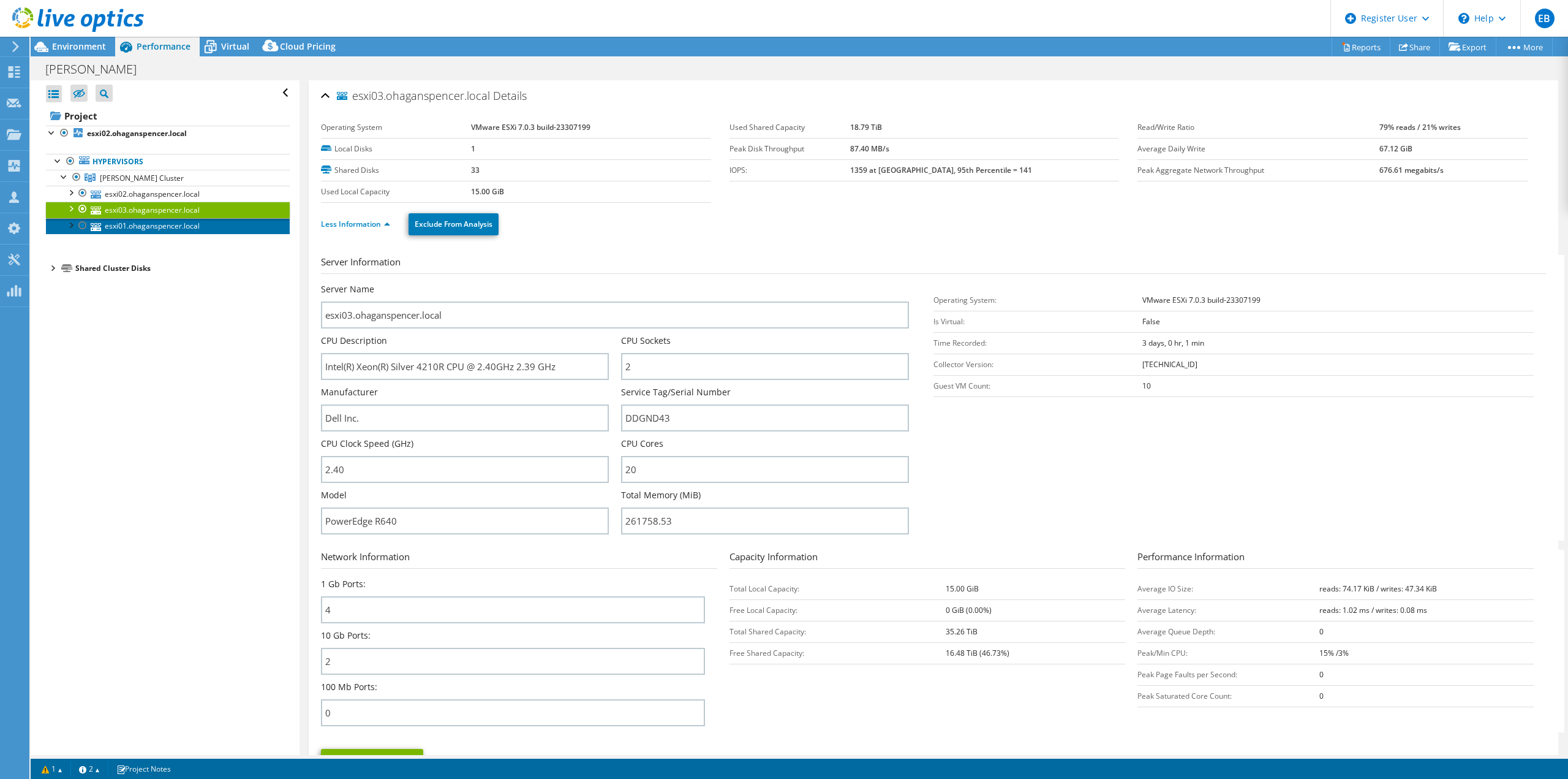
click at [158, 231] on link "esxi01.ohaganspencer.local" at bounding box center [167, 225] width 243 height 16
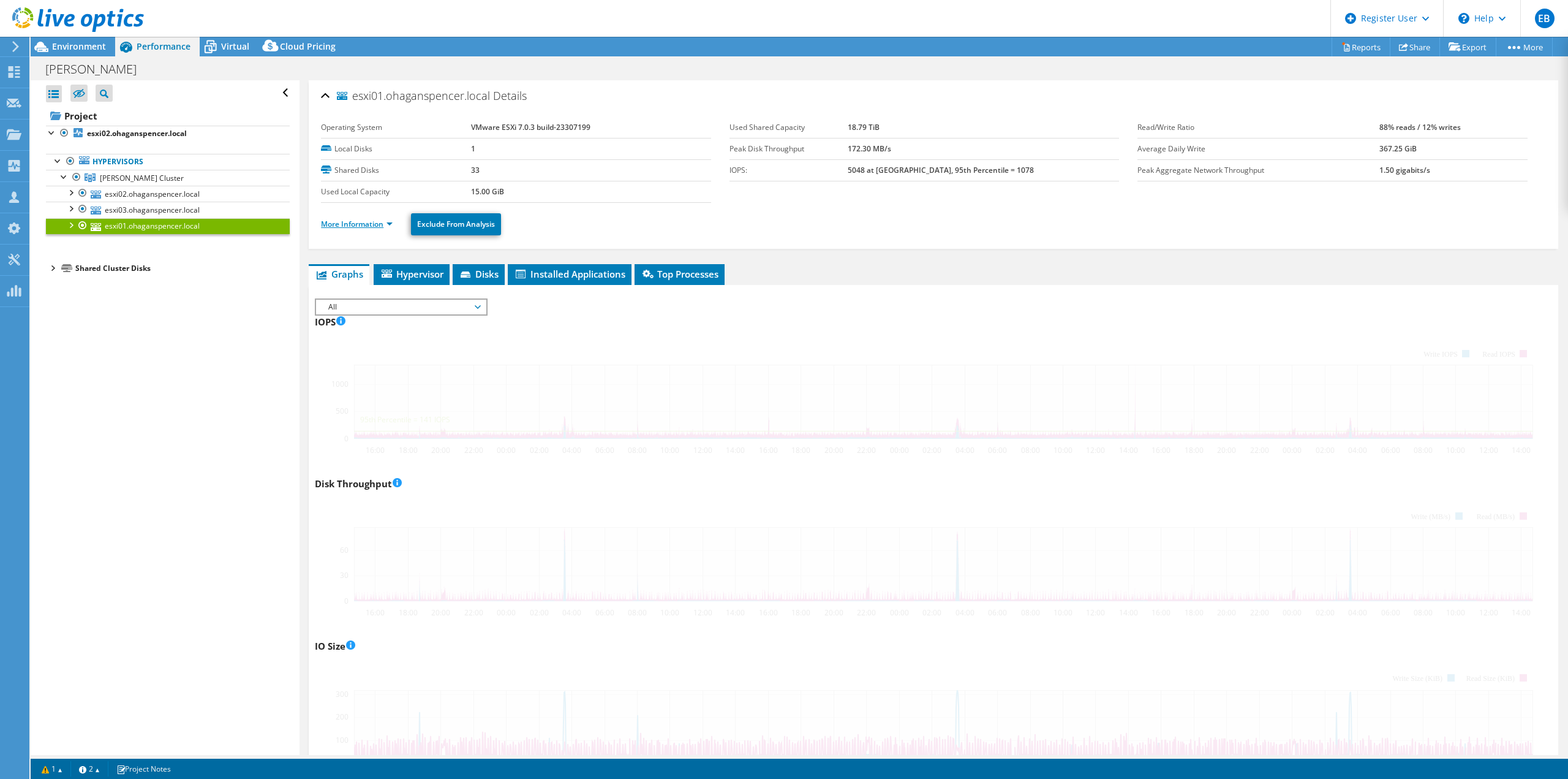
click at [343, 225] on link "More Information" at bounding box center [357, 223] width 71 height 10
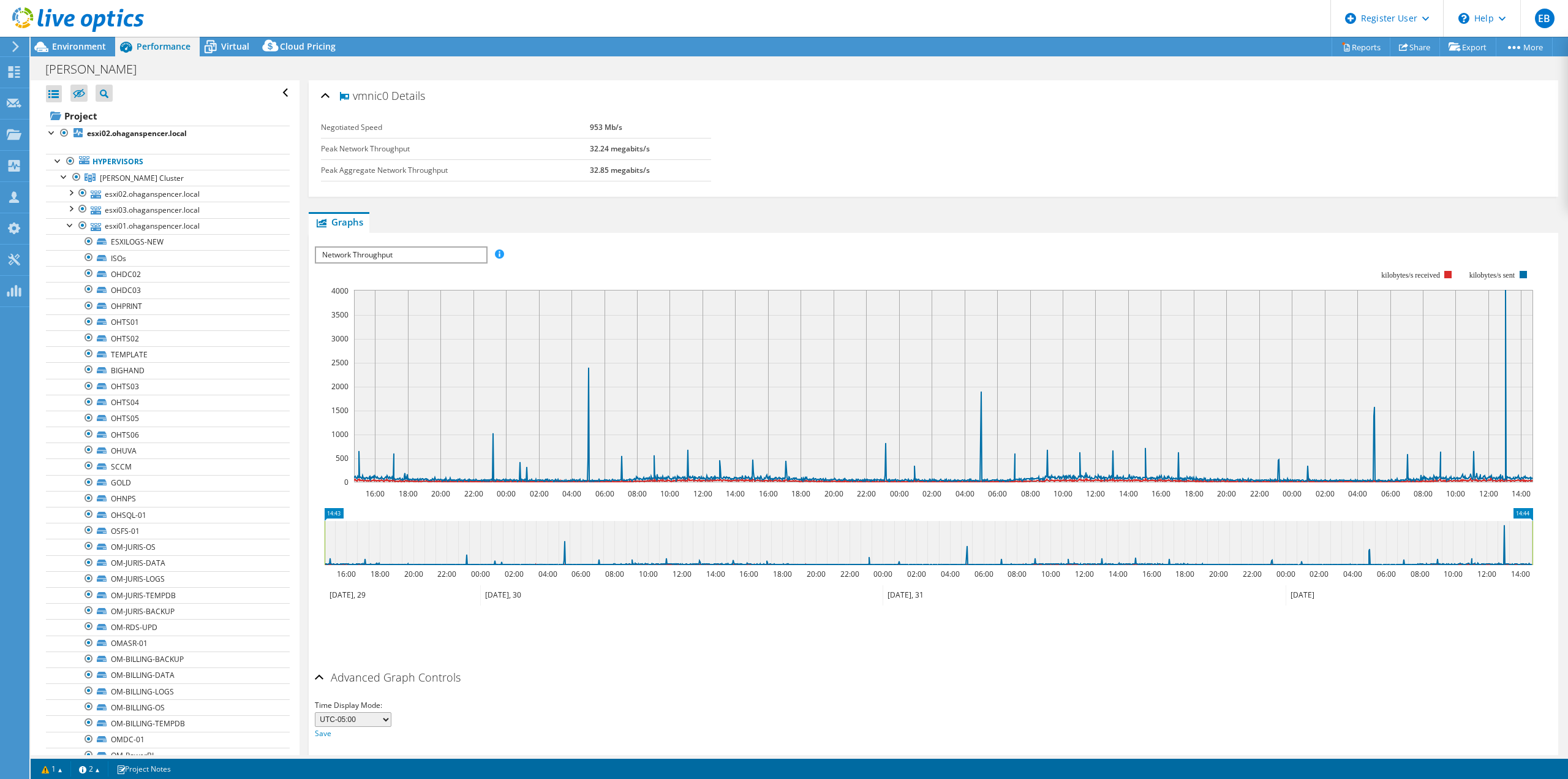
select select "USD"
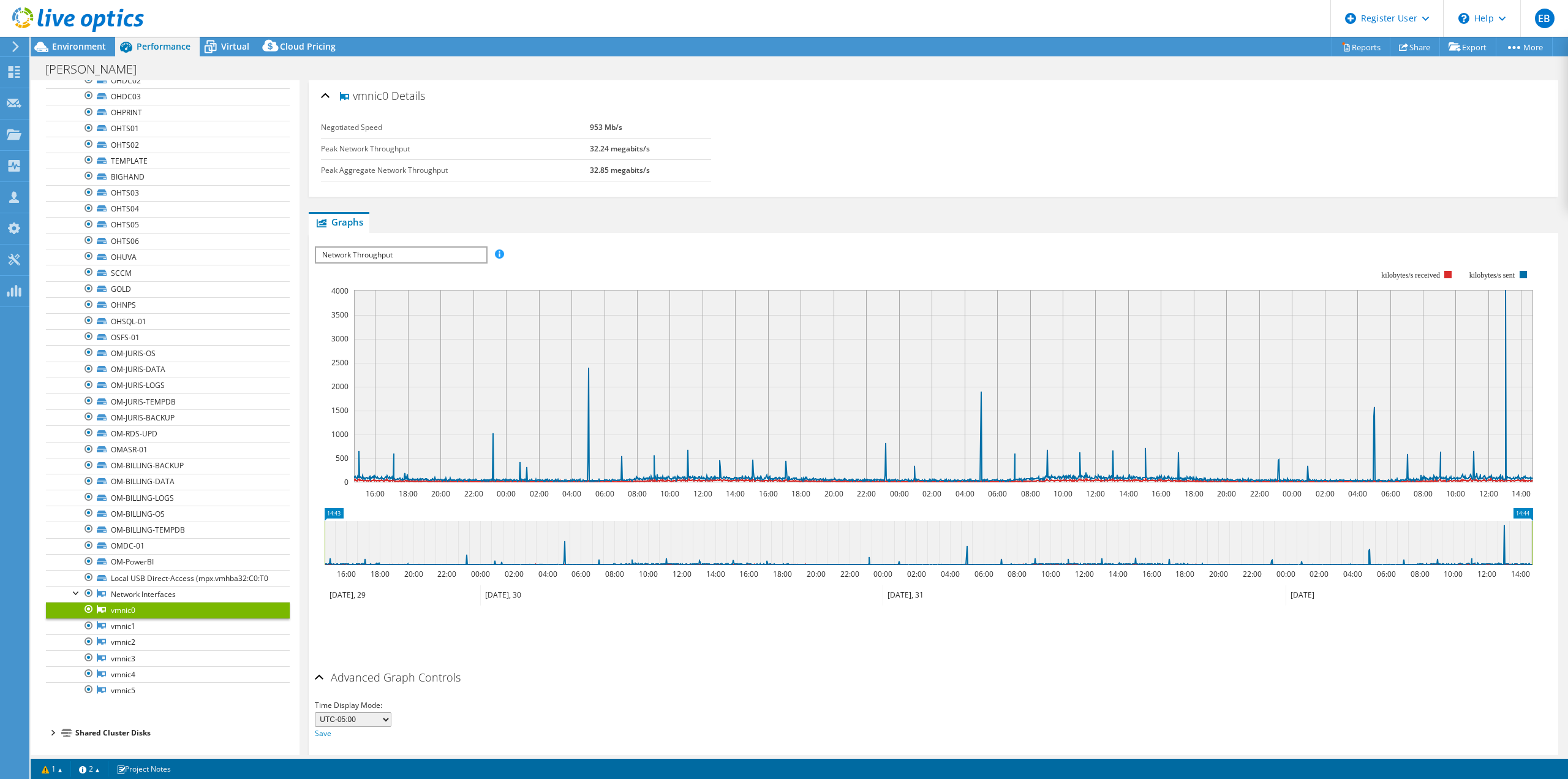
drag, startPoint x: 626, startPoint y: 127, endPoint x: 536, endPoint y: 122, distance: 90.1
click at [536, 122] on tr "Negotiated Speed 953 Mb/s" at bounding box center [516, 127] width 391 height 21
click at [600, 158] on td "32.24 megabits/s" at bounding box center [650, 148] width 122 height 21
click at [131, 628] on link "vmnic1" at bounding box center [167, 626] width 243 height 16
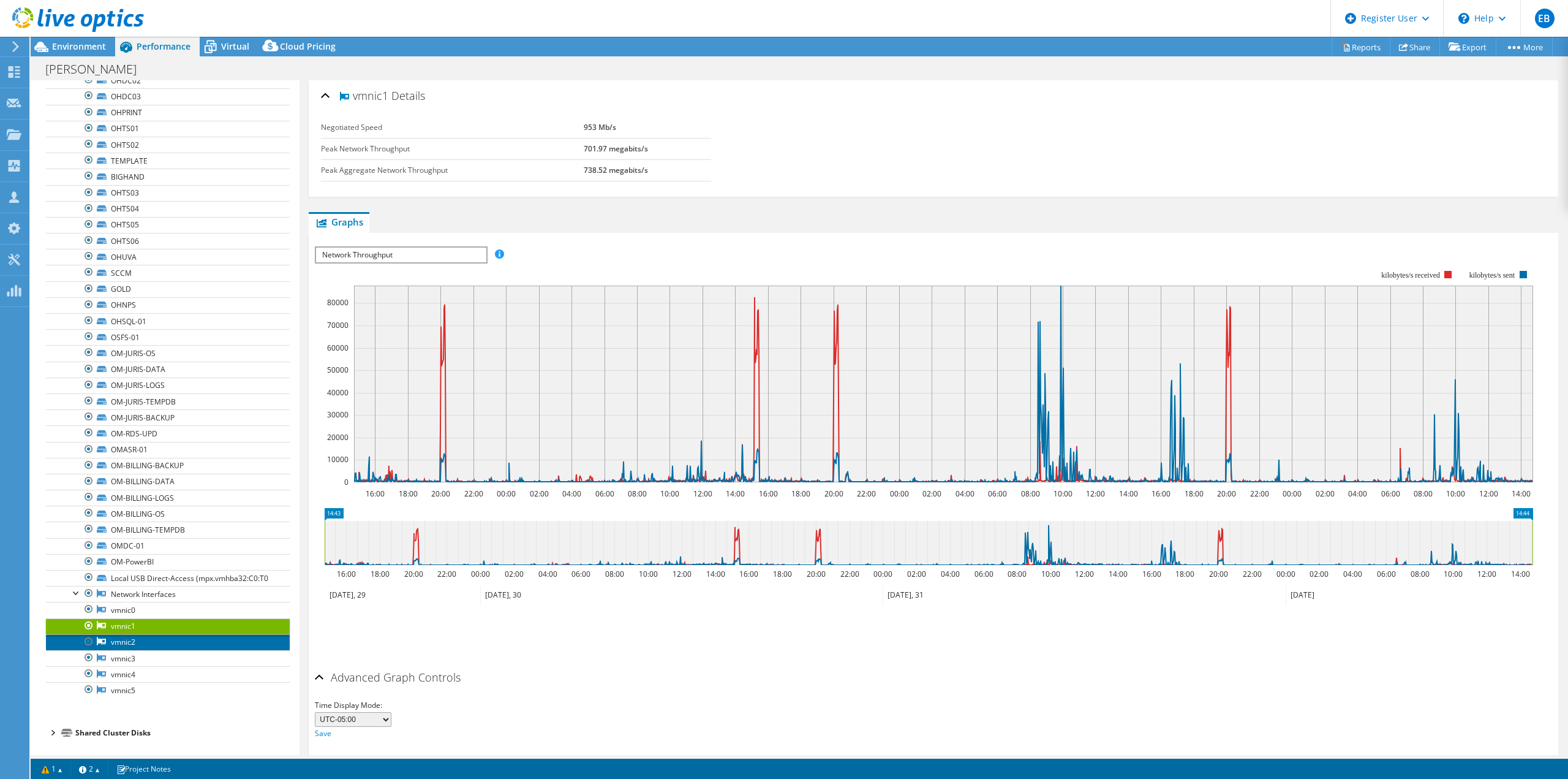
click at [144, 640] on link "vmnic2" at bounding box center [167, 642] width 243 height 16
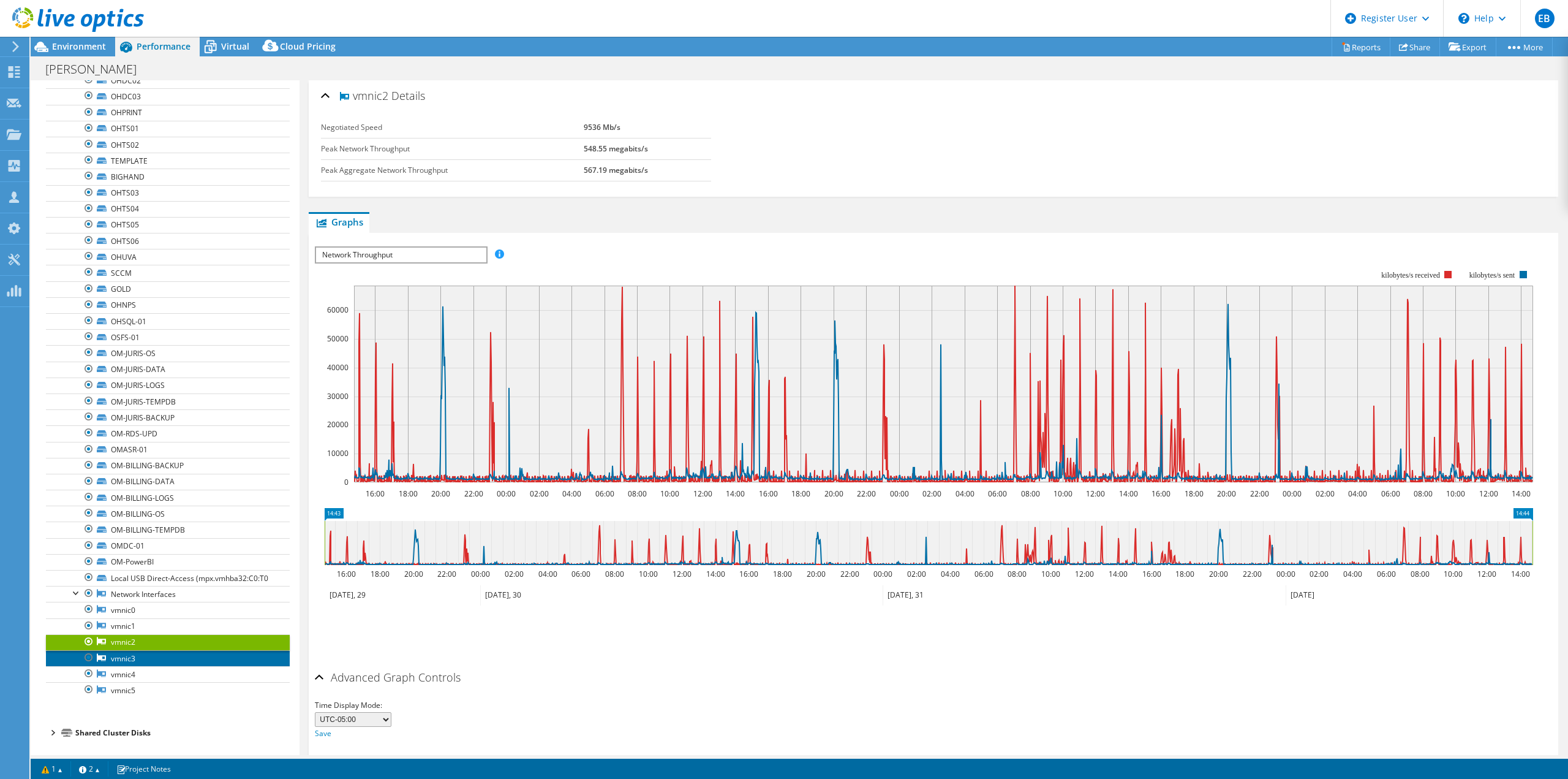
click at [133, 658] on link "vmnic3" at bounding box center [167, 657] width 243 height 16
click at [77, 595] on div at bounding box center [76, 591] width 12 height 12
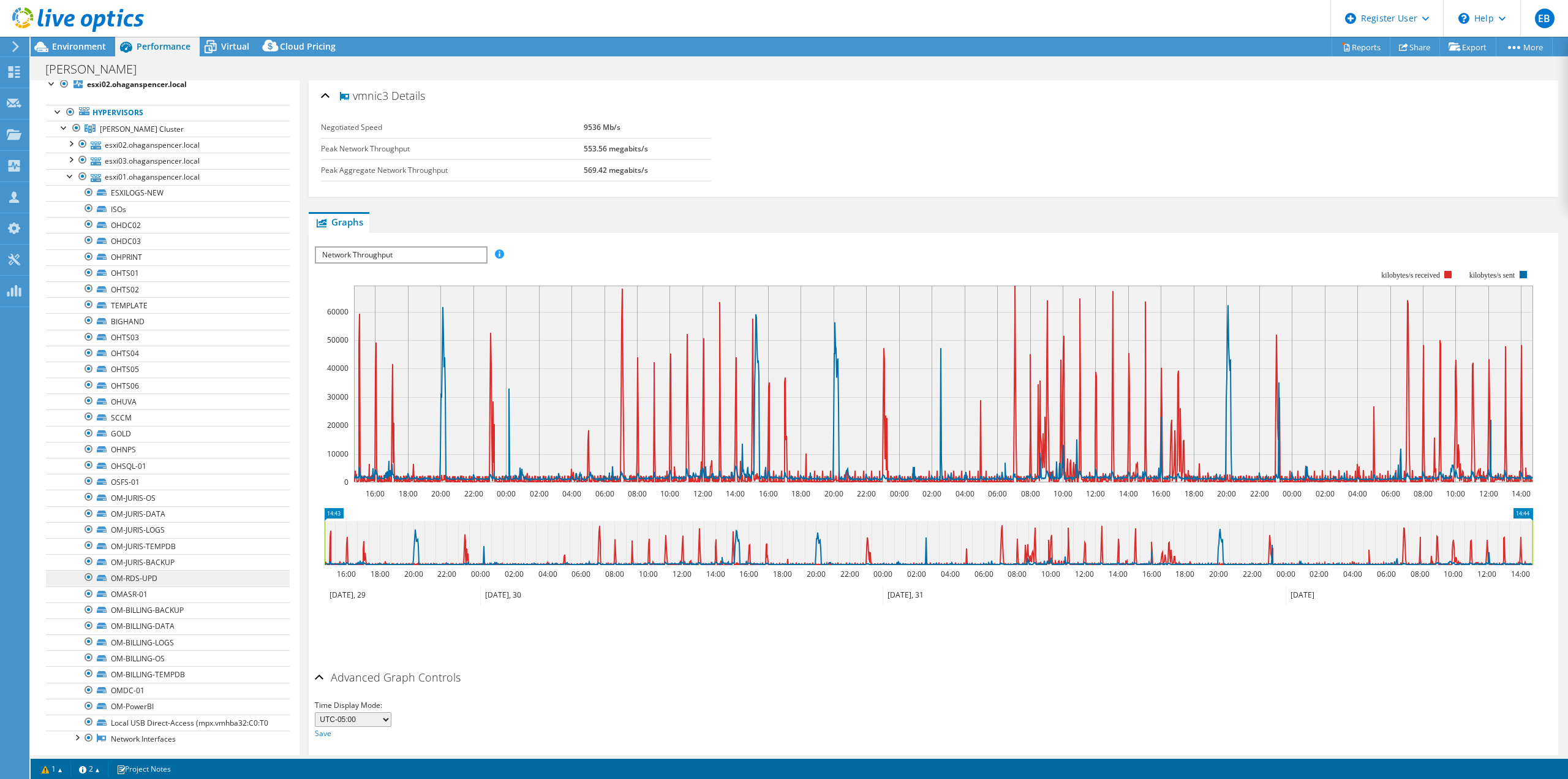
scroll to position [0, 0]
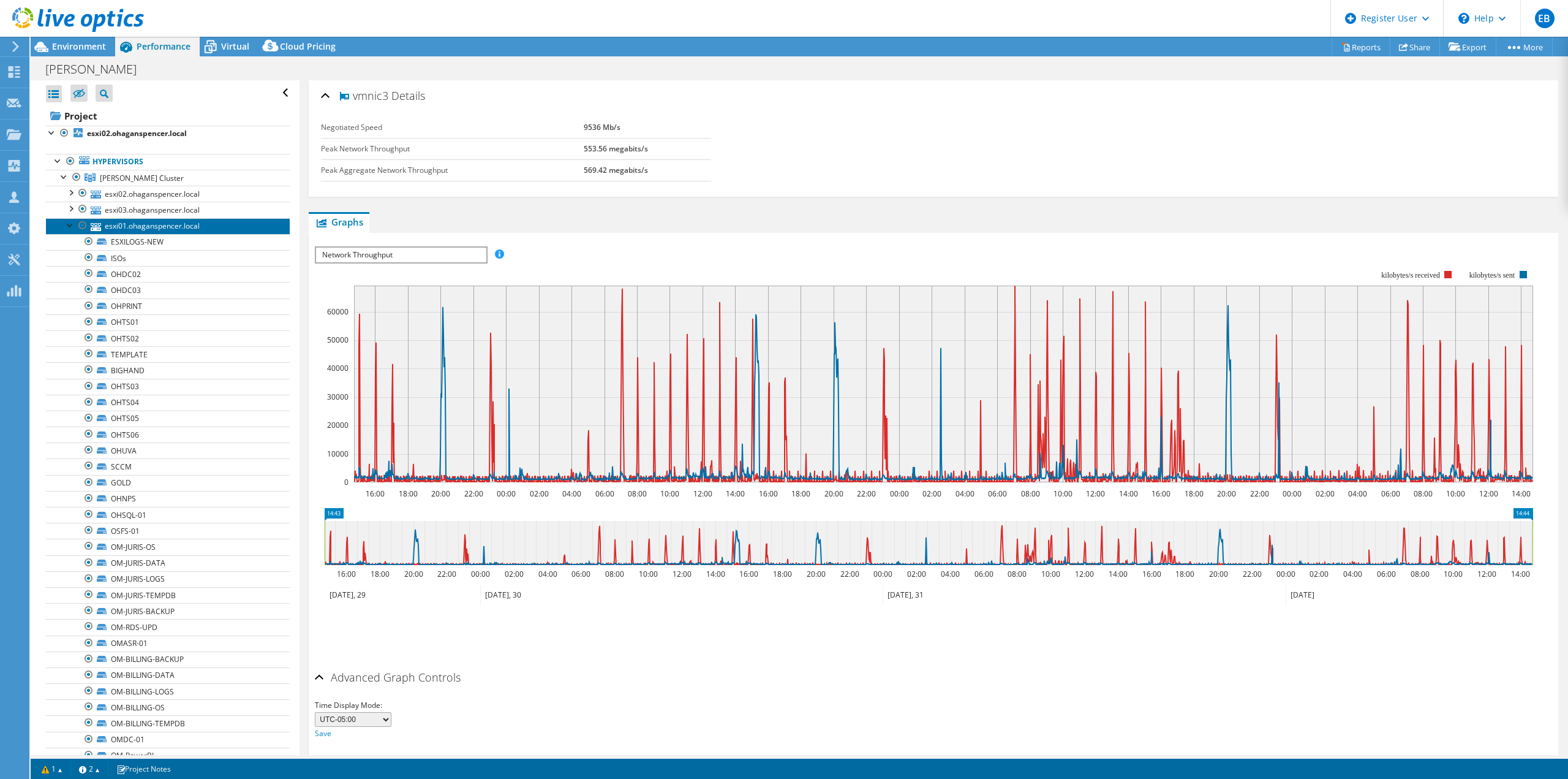
click at [163, 227] on link "esxi01.ohaganspencer.local" at bounding box center [167, 225] width 243 height 16
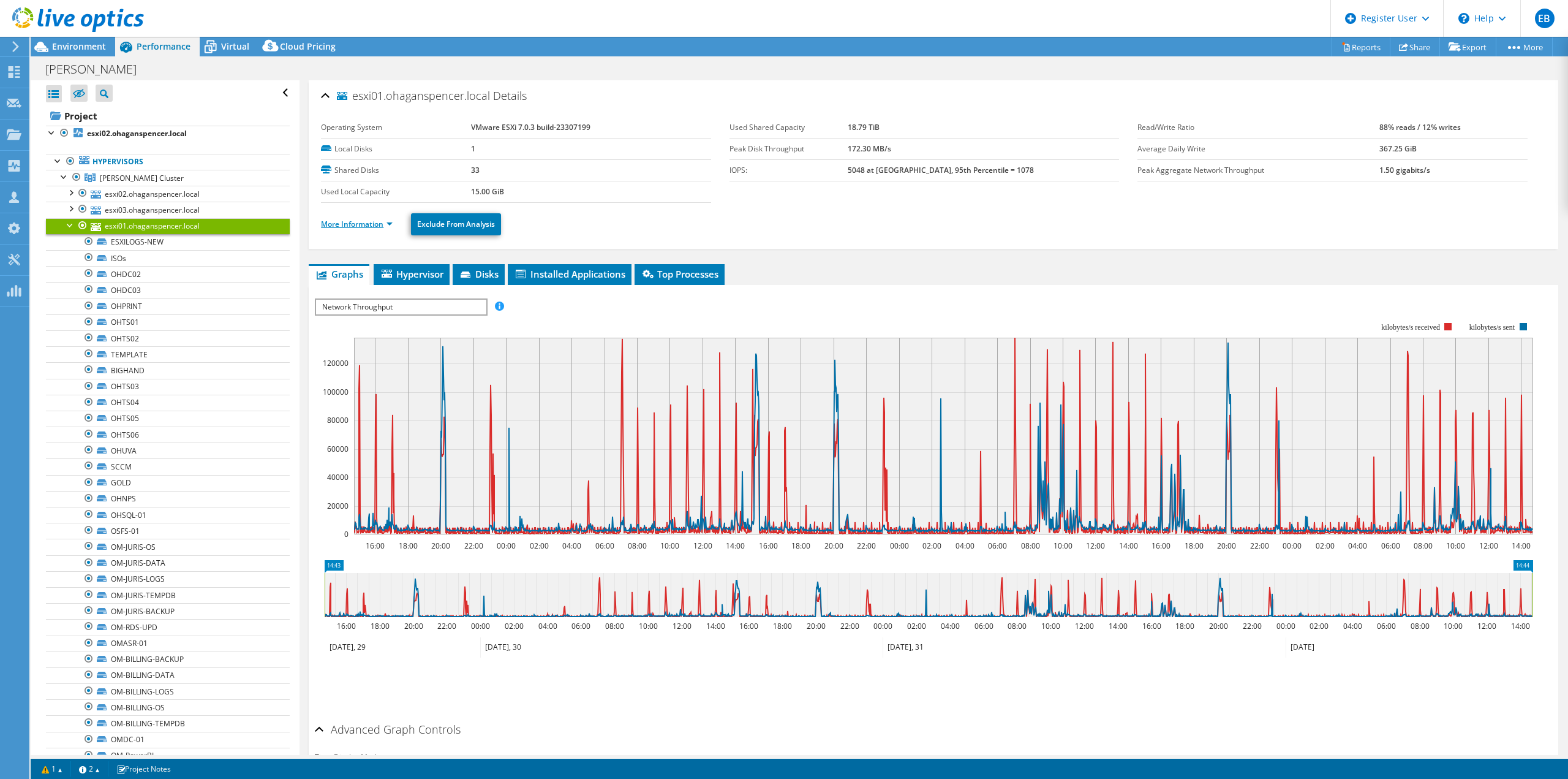
click at [385, 227] on link "More Information" at bounding box center [357, 223] width 71 height 10
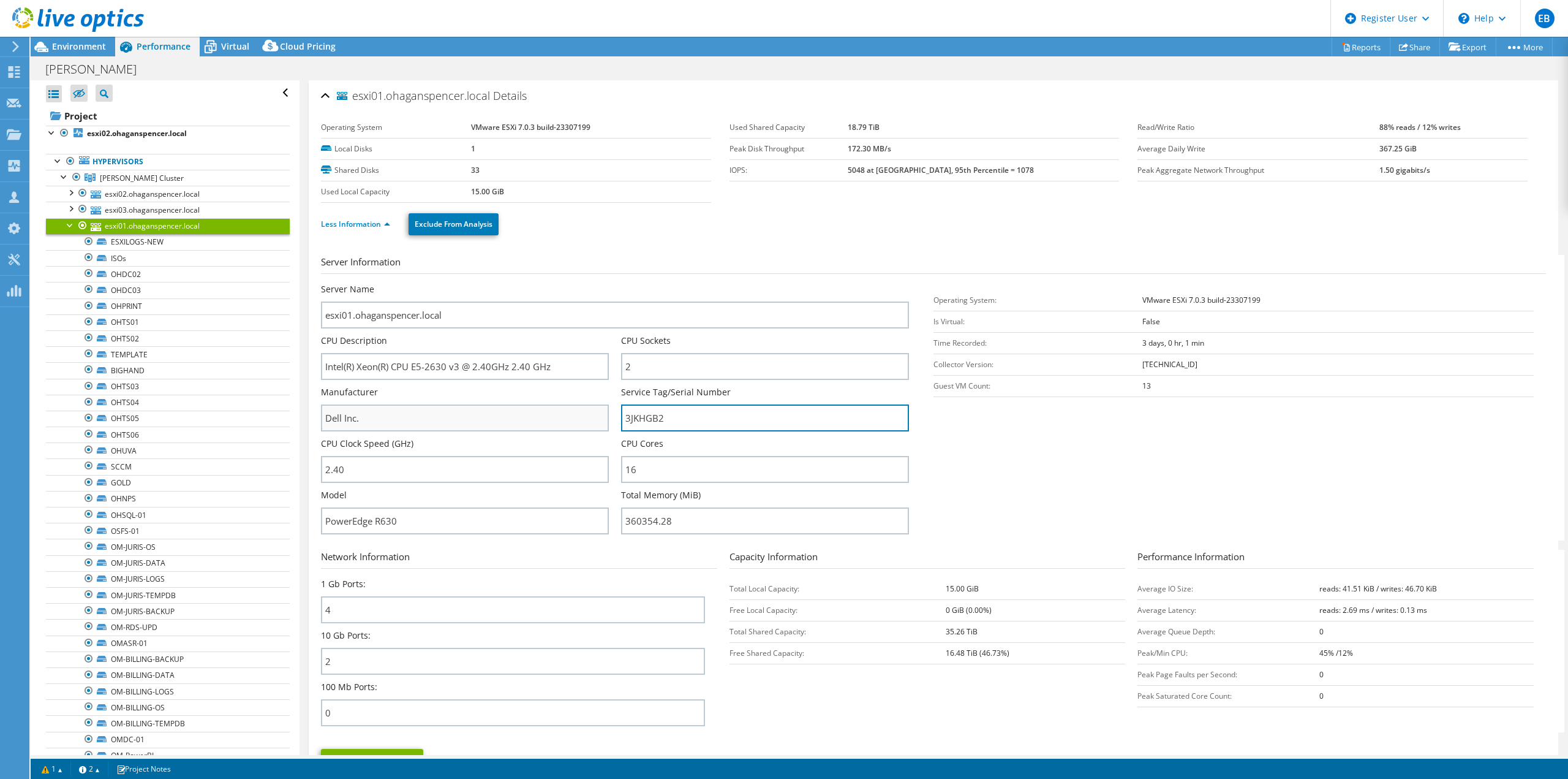
drag, startPoint x: 671, startPoint y: 421, endPoint x: 600, endPoint y: 424, distance: 71.1
click at [600, 283] on div "Server Name esxi01.ohaganspencer.local CPU Description Intel(R) Xeon(R) CPU E5-…" at bounding box center [621, 283] width 600 height 0
